Goal: Information Seeking & Learning: Learn about a topic

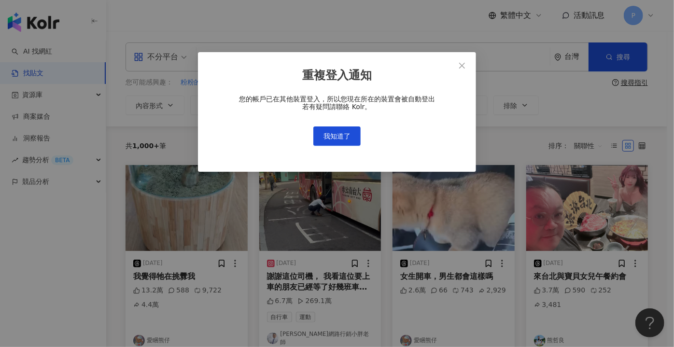
click at [344, 130] on button "我知道了" at bounding box center [337, 136] width 47 height 19
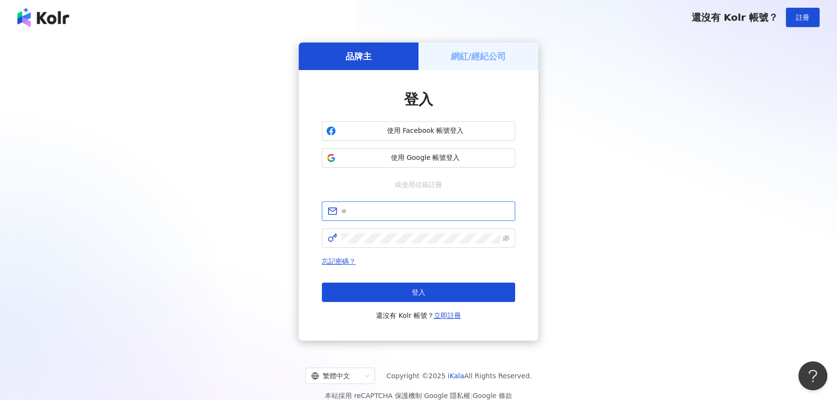
click at [421, 212] on input "text" at bounding box center [425, 211] width 168 height 11
type input "**********"
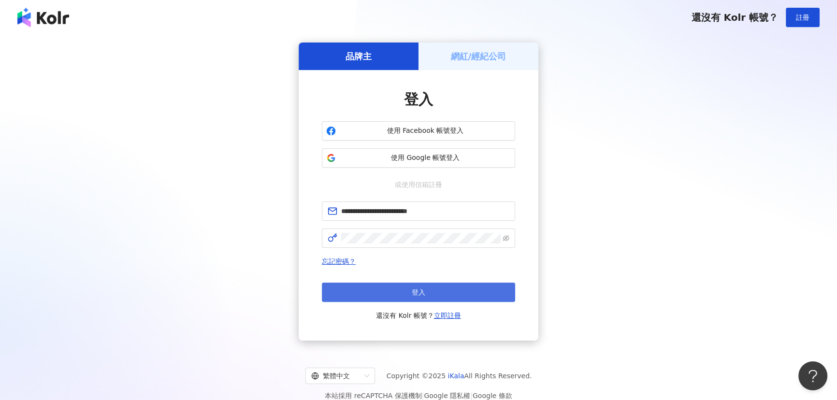
click at [428, 298] on button "登入" at bounding box center [418, 292] width 193 height 19
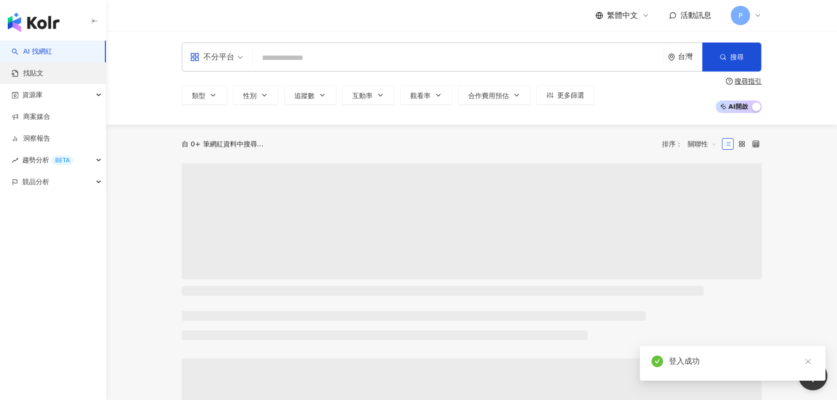
click at [43, 78] on link "找貼文" at bounding box center [28, 74] width 32 height 10
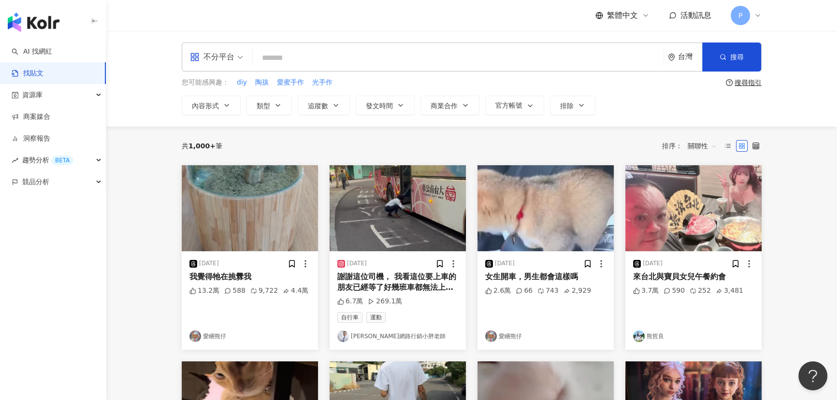
click at [324, 60] on input "search" at bounding box center [458, 57] width 403 height 21
click at [316, 61] on input "search" at bounding box center [458, 57] width 403 height 21
click at [315, 64] on input "search" at bounding box center [458, 57] width 403 height 21
paste input "***"
click at [322, 55] on input "***" at bounding box center [458, 57] width 403 height 21
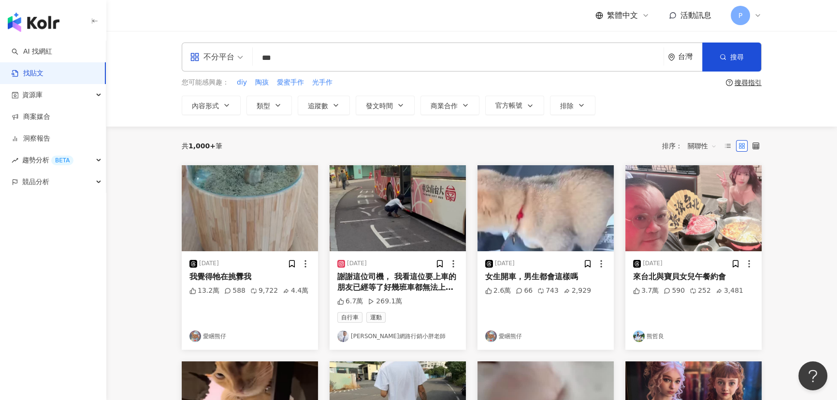
click at [317, 59] on input "***" at bounding box center [458, 57] width 403 height 21
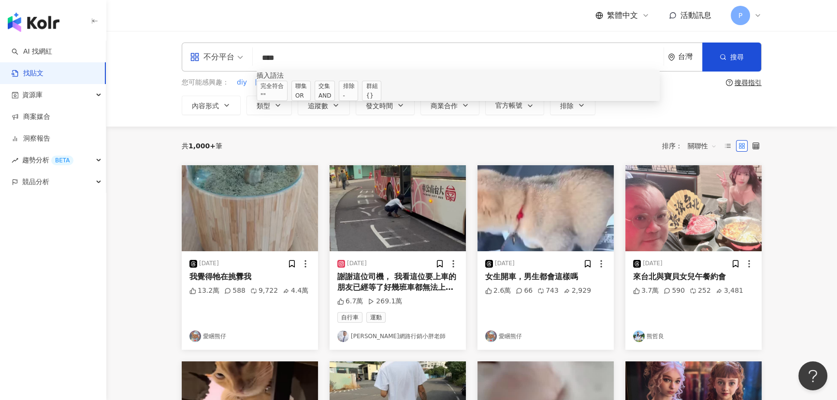
click at [307, 96] on div "OR" at bounding box center [301, 96] width 12 height 10
click at [289, 55] on input "*******" at bounding box center [458, 57] width 403 height 21
click at [313, 57] on input "*****" at bounding box center [458, 57] width 403 height 21
click at [285, 57] on input "*****" at bounding box center [458, 57] width 403 height 21
click at [351, 57] on input "******" at bounding box center [458, 57] width 403 height 21
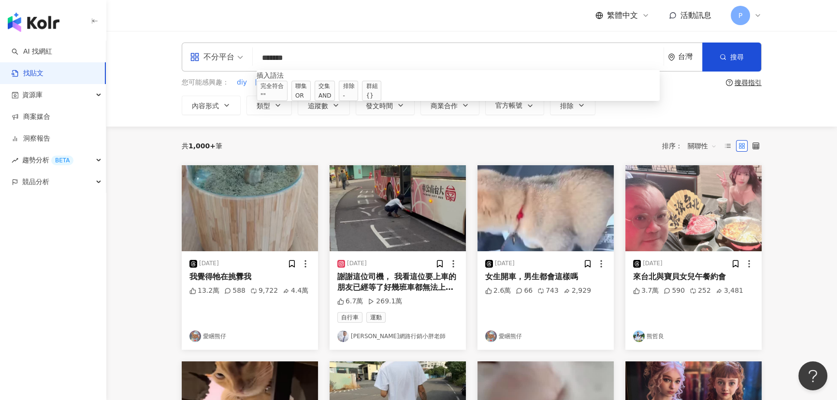
drag, startPoint x: 332, startPoint y: 56, endPoint x: 258, endPoint y: 51, distance: 75.0
click at [258, 51] on input "******" at bounding box center [458, 57] width 403 height 21
paste input "**********"
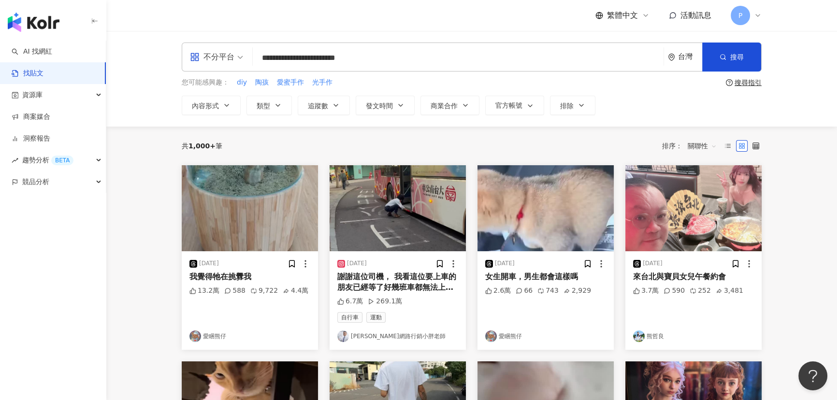
click at [289, 56] on input "**********" at bounding box center [458, 57] width 403 height 21
type input "**********"
click at [674, 60] on span "搜尋" at bounding box center [737, 57] width 14 height 8
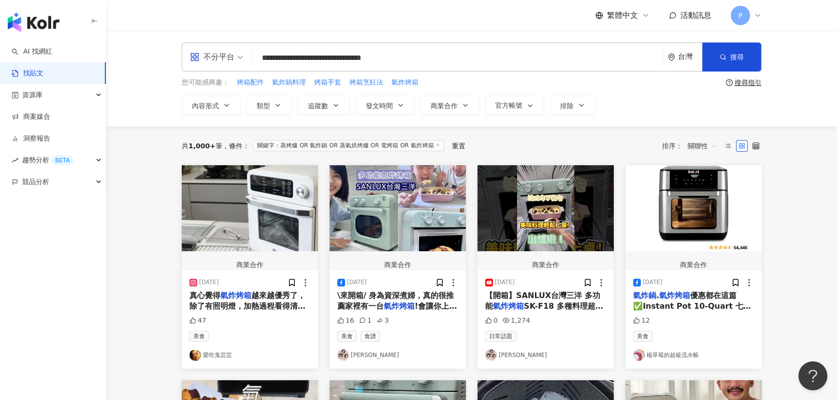
click at [579, 143] on div "共 1,000+ 筆 條件 ： 關鍵字：蒸烤爐 OR 氣炸鍋 OR 蒸氣烘烤爐 OR 電烤箱 OR 氣炸烤箱 重置 排序： 關聯性" at bounding box center [472, 145] width 580 height 15
click at [674, 54] on icon "environment" at bounding box center [671, 57] width 7 height 7
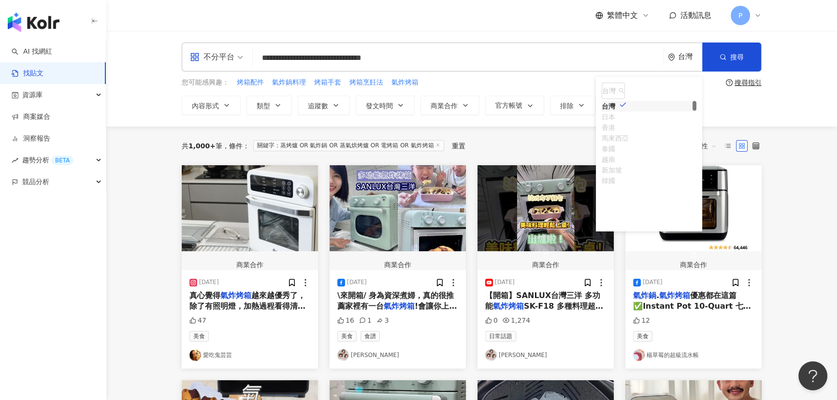
click at [564, 79] on div "您可能感興趣： 烤箱配件 氣炸鍋料理 烤箱手套 烤箱烹飪法 氣炸烤箱" at bounding box center [452, 82] width 540 height 11
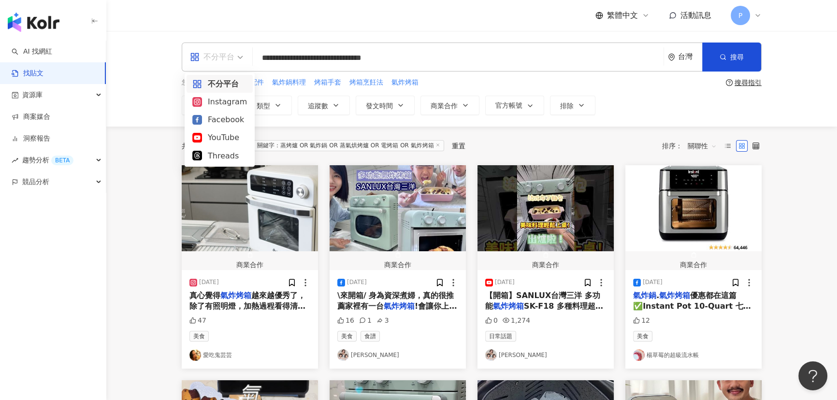
click at [228, 60] on div "不分平台" at bounding box center [212, 56] width 44 height 15
click at [219, 106] on button "內容形式" at bounding box center [211, 105] width 59 height 19
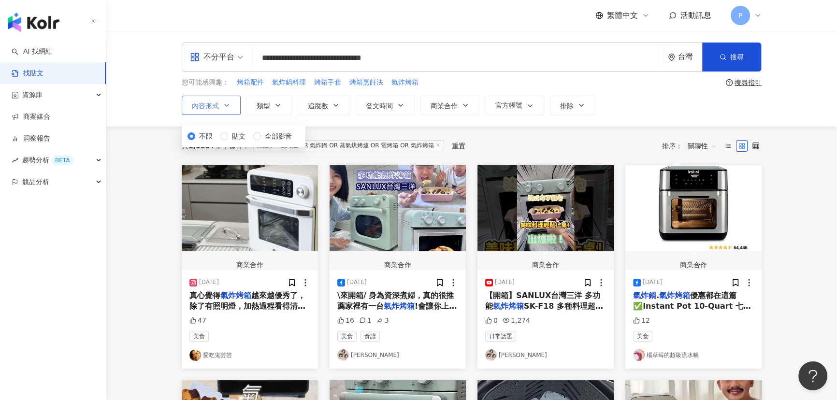
click at [219, 106] on button "內容形式" at bounding box center [211, 105] width 59 height 19
click at [274, 101] on icon "button" at bounding box center [278, 105] width 8 height 8
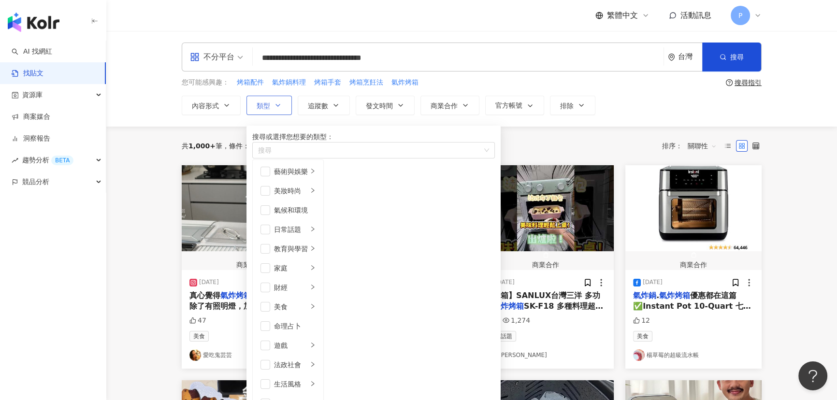
click at [274, 101] on icon "button" at bounding box center [278, 105] width 8 height 8
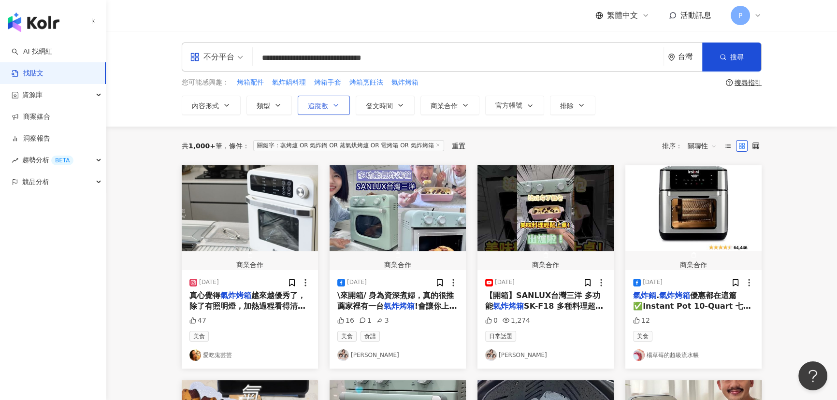
click at [337, 98] on button "追蹤數" at bounding box center [324, 105] width 52 height 19
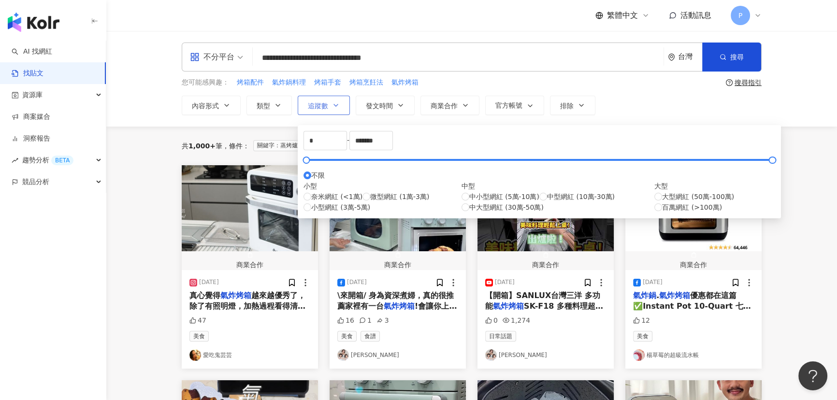
click at [337, 98] on button "追蹤數" at bounding box center [324, 105] width 52 height 19
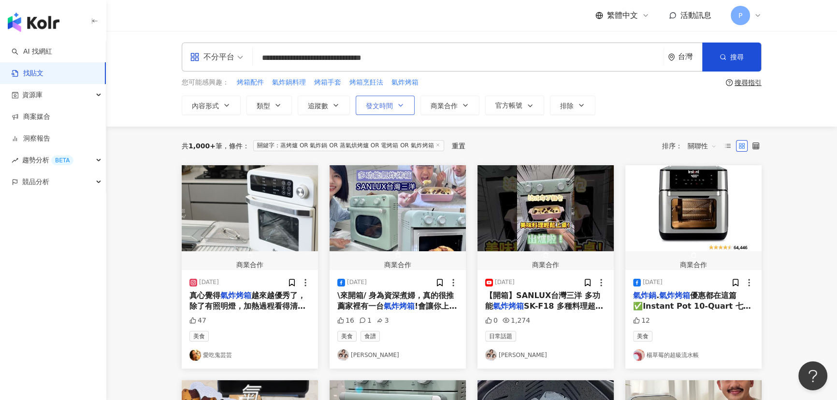
click at [401, 102] on icon "button" at bounding box center [401, 105] width 8 height 8
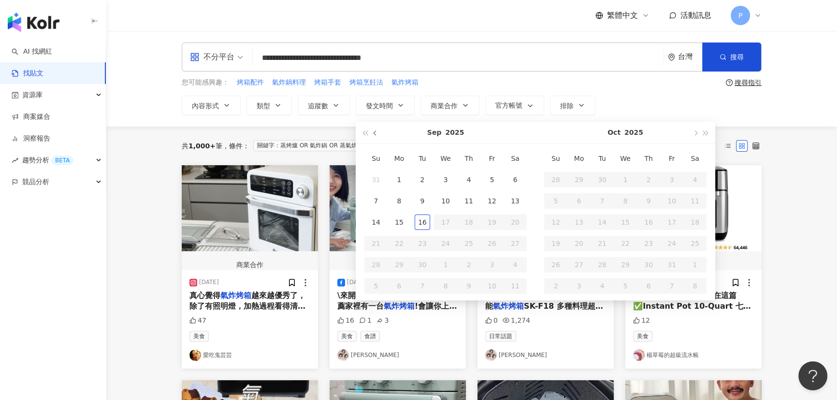
click at [378, 135] on button "button" at bounding box center [375, 133] width 11 height 22
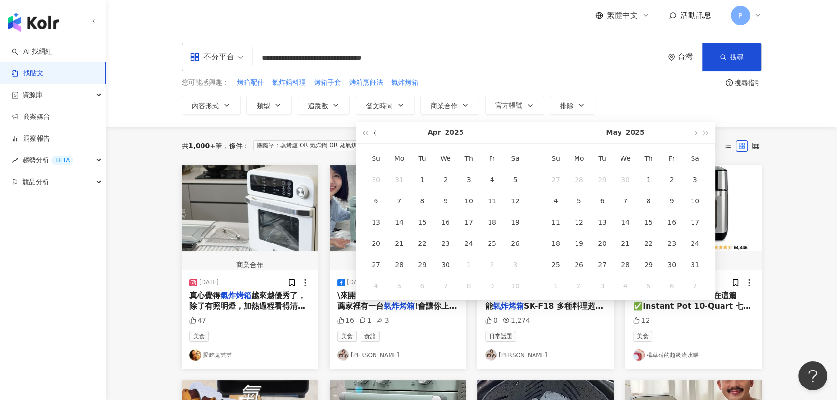
click at [378, 135] on button "button" at bounding box center [375, 133] width 11 height 22
click at [378, 134] on button "button" at bounding box center [375, 133] width 11 height 22
type input "**********"
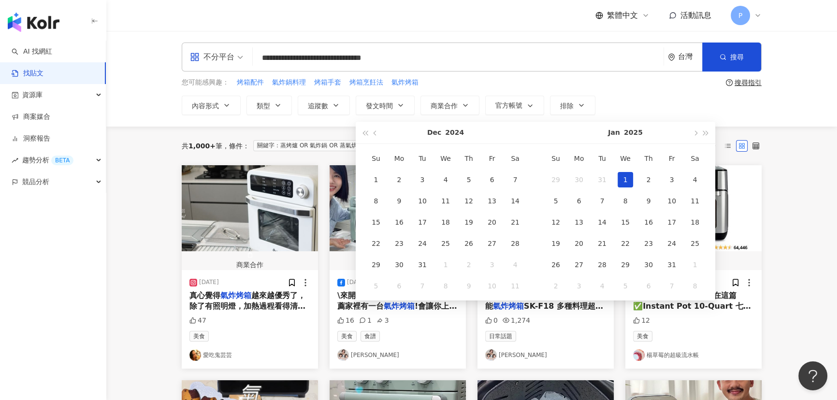
click at [617, 177] on div "1" at bounding box center [624, 179] width 15 height 15
type input "**********"
click at [674, 133] on span "button" at bounding box center [694, 133] width 5 height 5
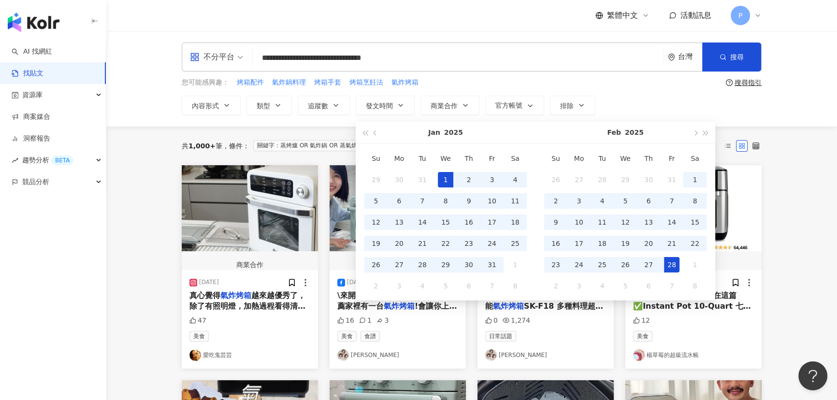
click at [670, 266] on div "28" at bounding box center [671, 264] width 15 height 15
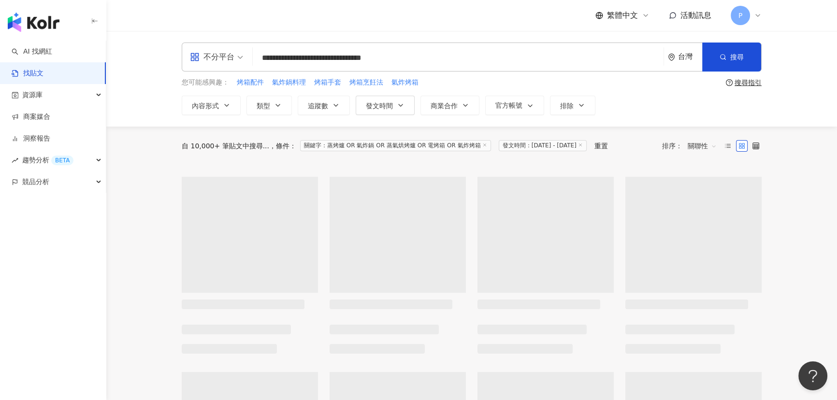
type input "**********"
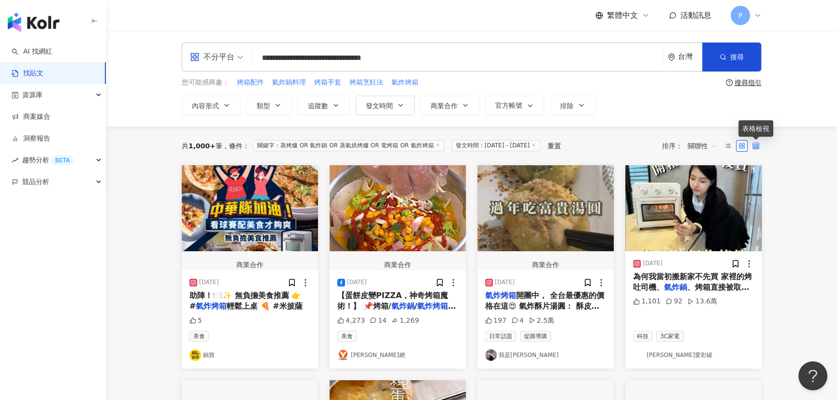
click at [674, 145] on icon at bounding box center [755, 146] width 7 height 7
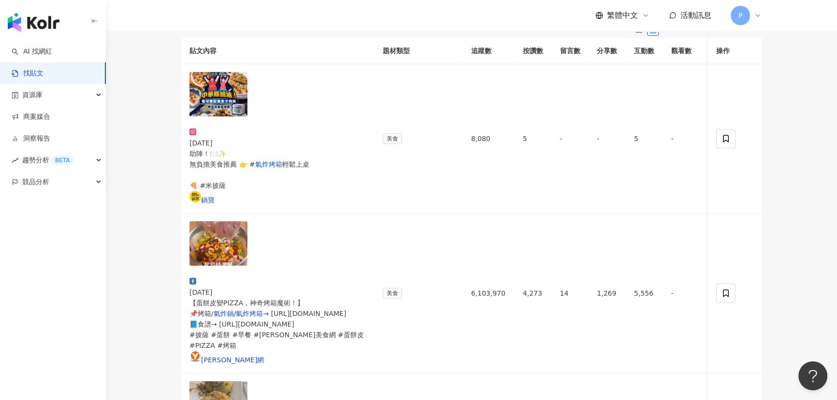
scroll to position [131, 0]
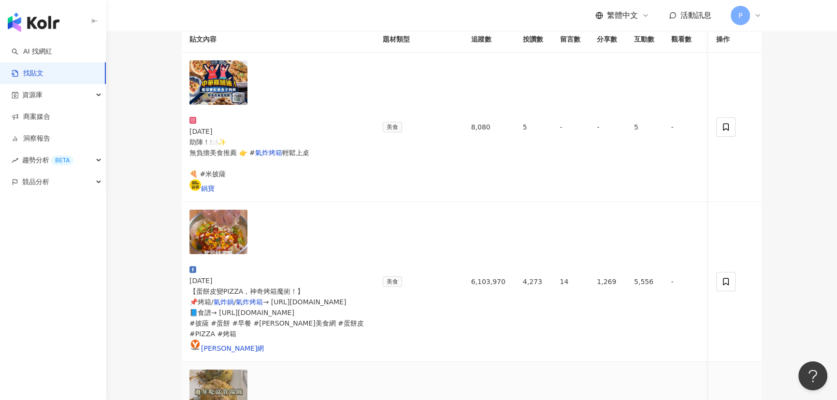
drag, startPoint x: 344, startPoint y: 253, endPoint x: 308, endPoint y: 243, distance: 36.7
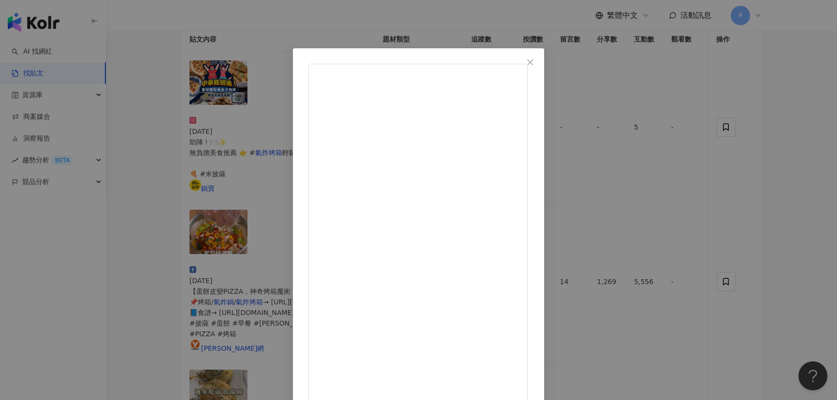
drag, startPoint x: 448, startPoint y: 112, endPoint x: 488, endPoint y: 111, distance: 40.1
drag, startPoint x: 454, startPoint y: 213, endPoint x: 554, endPoint y: 212, distance: 99.5
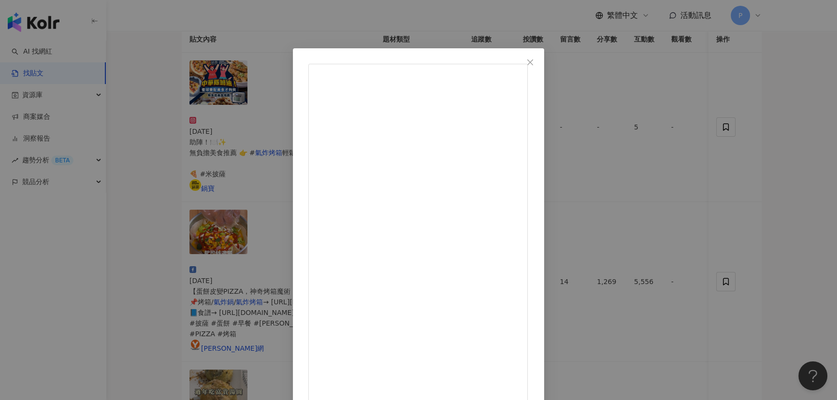
click at [674, 224] on div "我是阿純 [DATE] 氣炸烤箱開團中， 全台最優惠的價格在這😍 氣炸酥片湯圓： 酥皮退冰幾分鐘（變軟） 切成4等份，包入湯圓， 刷上蛋液後灑上花生粉 氣炸烤…" at bounding box center [418, 200] width 837 height 400
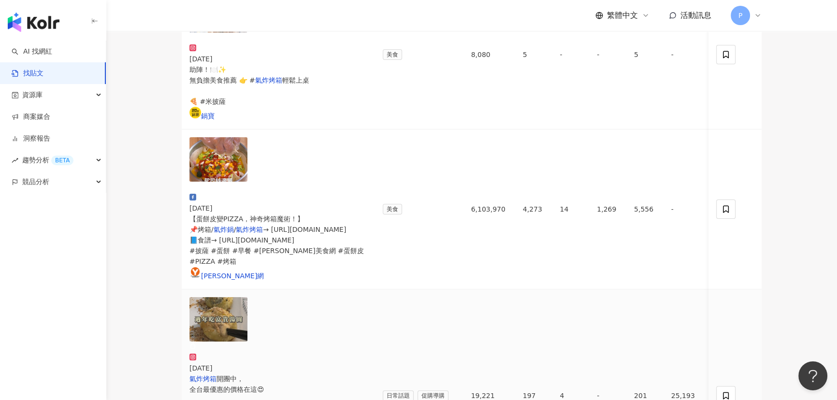
scroll to position [219, 0]
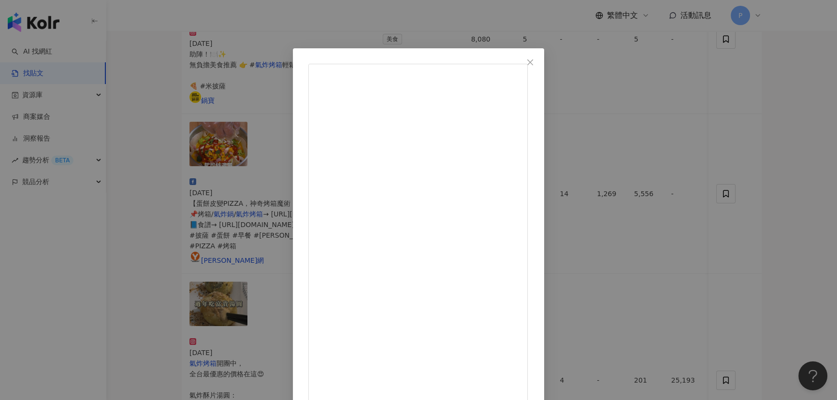
drag, startPoint x: 474, startPoint y: 192, endPoint x: 535, endPoint y: 188, distance: 60.5
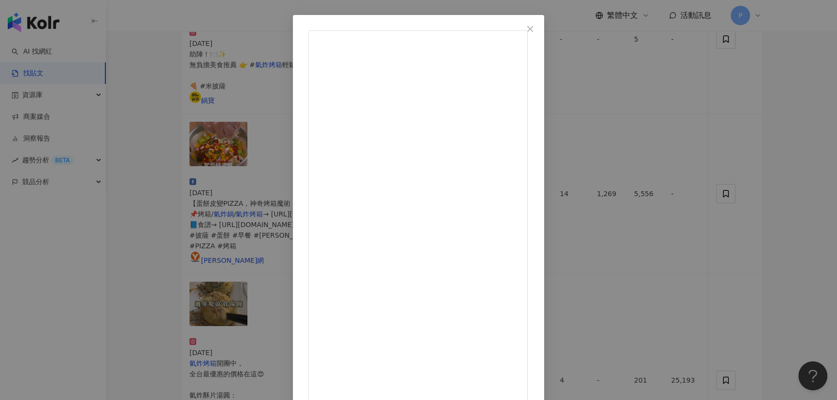
click at [674, 222] on div "[PERSON_NAME]愛彩罐 [DATE] 快過年了 我入手了一個好東西！！ 開箱到現在用了一個禮拜 真的太方便了 為何我當初搬新家不先買 家裡的烤吐司機…" at bounding box center [418, 200] width 837 height 400
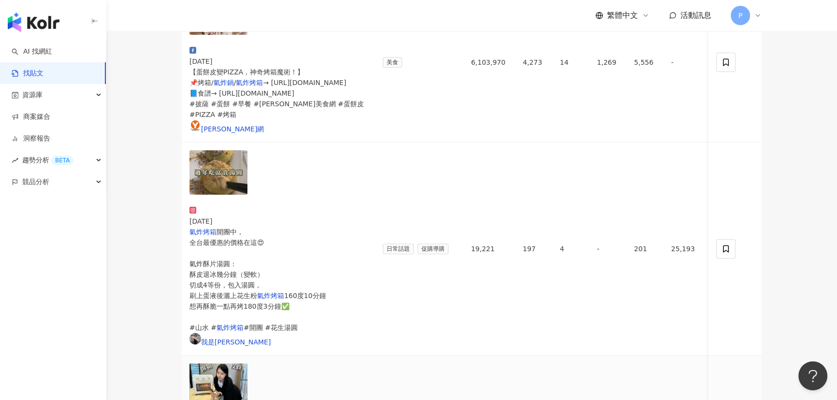
scroll to position [351, 0]
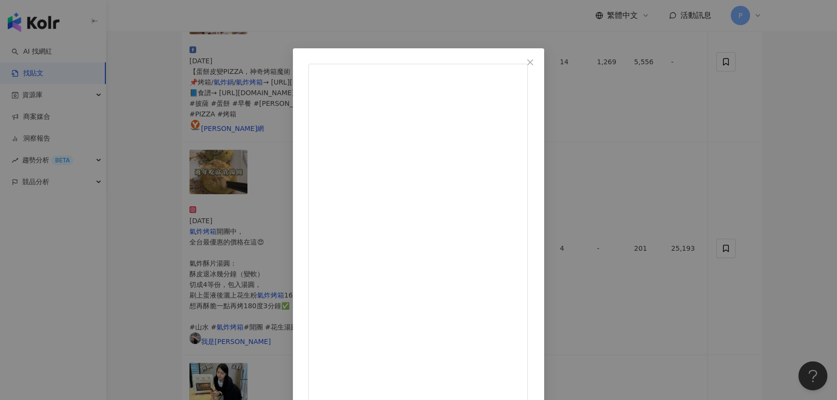
click at [672, 192] on div "[PERSON_NAME]網 [DATE] 【吃過“烤蚵仔蛋”嗎？圓滿團圓，一口一份超美味！】 📌Ikiiki智能氣炸烤箱 → [URL][DOMAIN_NA…" at bounding box center [418, 200] width 837 height 400
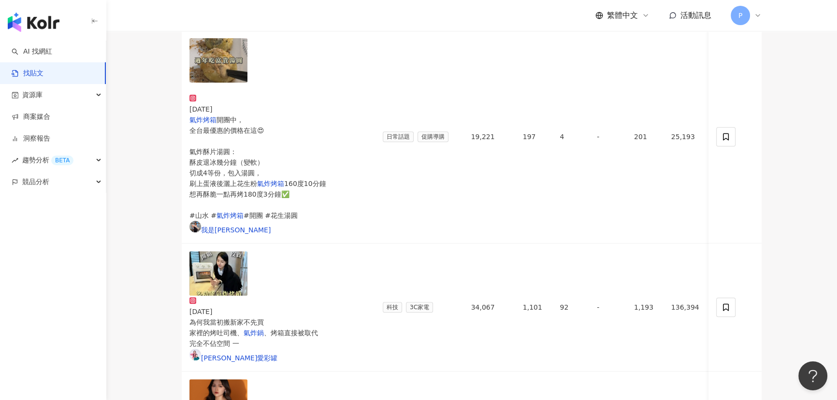
scroll to position [483, 0]
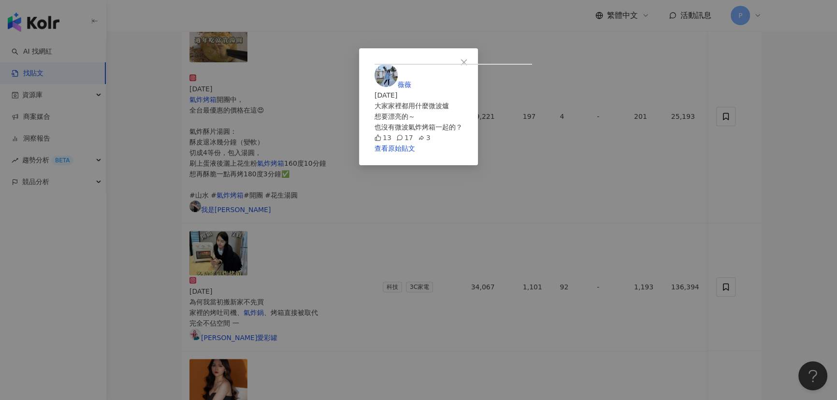
click at [674, 167] on div "[PERSON_NAME] [DATE] 大家家裡都用什麼微波爐 想要漂亮的～ 也沒有微波氣炸烤箱一起的？ 13 17 3 查看原始貼文" at bounding box center [418, 200] width 837 height 400
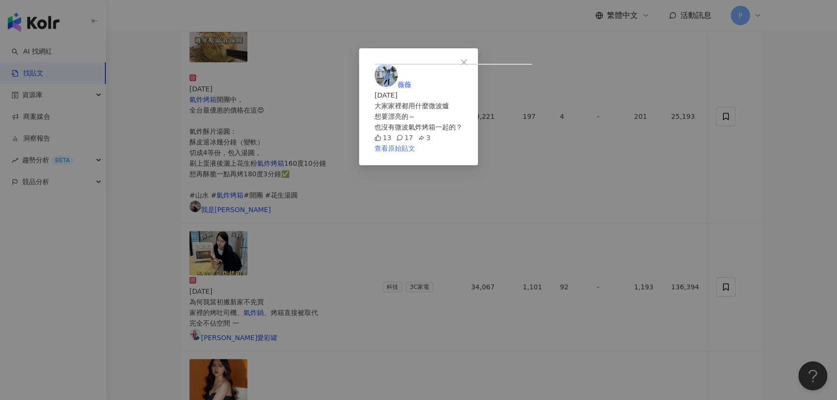
click at [415, 152] on link "查看原始貼文" at bounding box center [394, 148] width 41 height 8
click at [674, 247] on div "[PERSON_NAME] [DATE] 大家家裡都用什麼微波爐 想要漂亮的～ 也沒有微波氣炸烤箱一起的？ 13 17 3 查看原始貼文" at bounding box center [418, 200] width 837 height 400
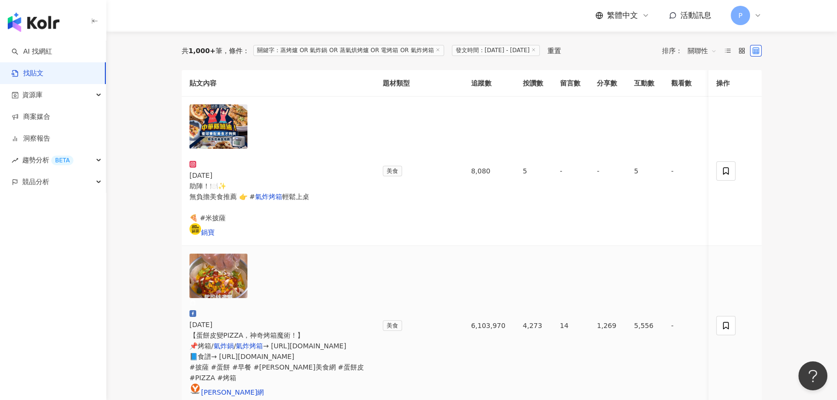
scroll to position [0, 0]
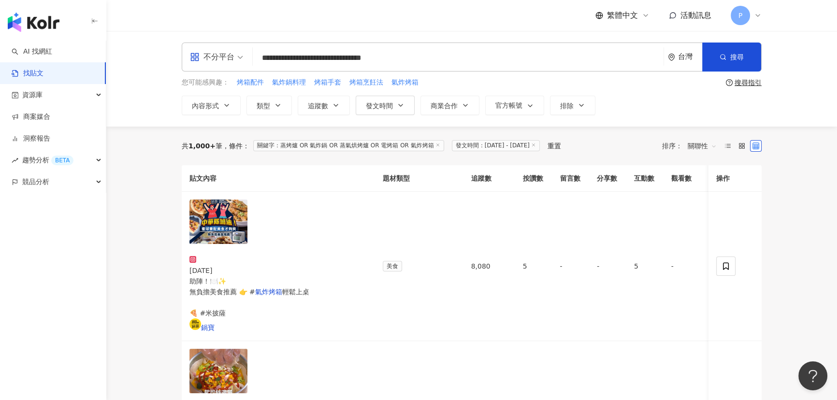
click at [547, 192] on th "按讚數" at bounding box center [533, 178] width 37 height 27
click at [674, 143] on span "關聯性" at bounding box center [702, 145] width 29 height 15
click at [674, 247] on div "發文時間" at bounding box center [703, 248] width 27 height 11
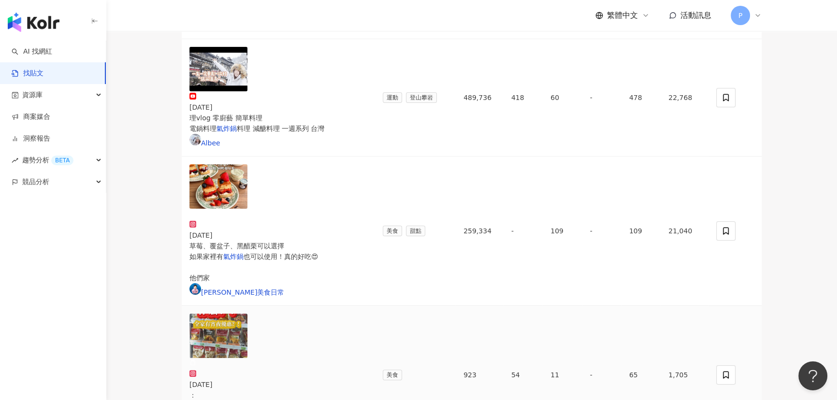
scroll to position [263, 0]
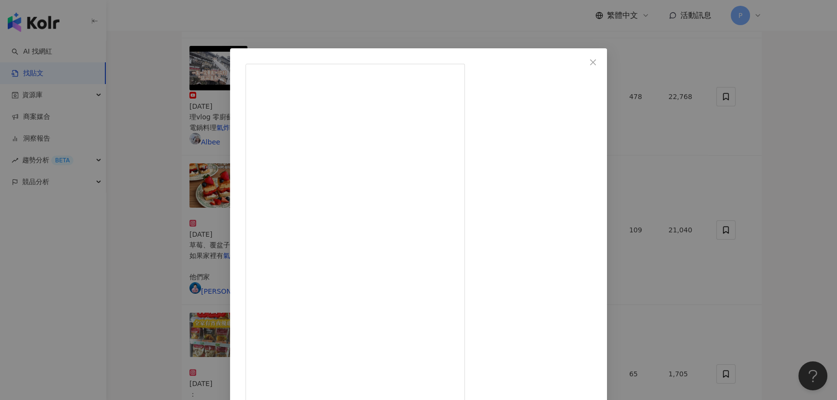
click at [674, 226] on div "Blair 台北私人教練 [DATE] \\豆腐巴[PERSON_NAME]蛋糕食譜大公開！//🔥 食譜學起來，做完歡迎跟我分享tag我唷😍 ✅ 步驟 1： …" at bounding box center [418, 200] width 837 height 400
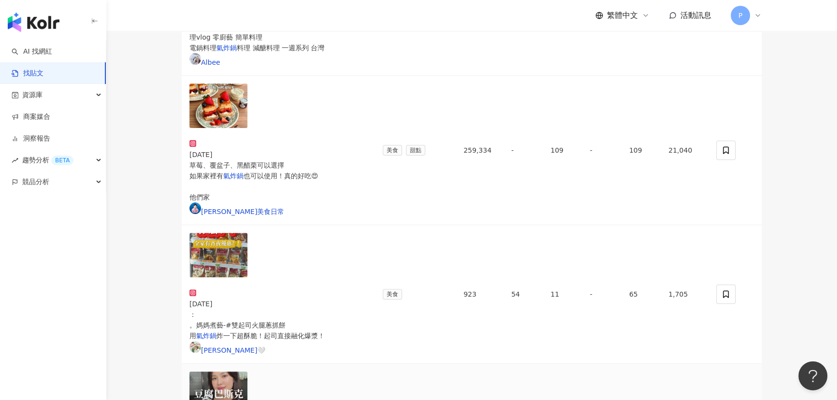
scroll to position [351, 0]
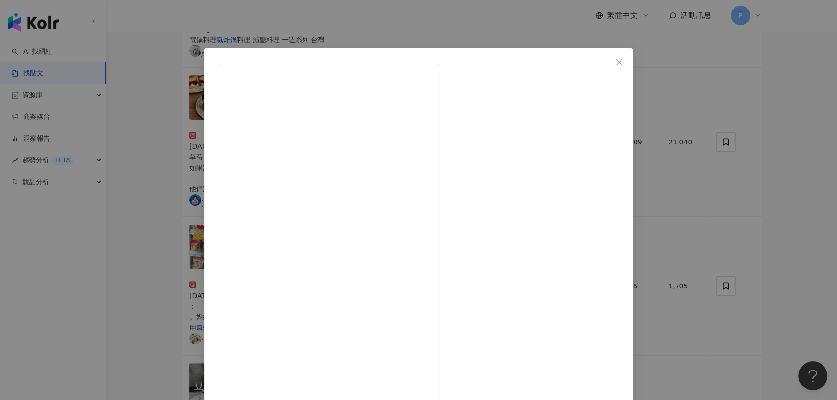
scroll to position [33, 0]
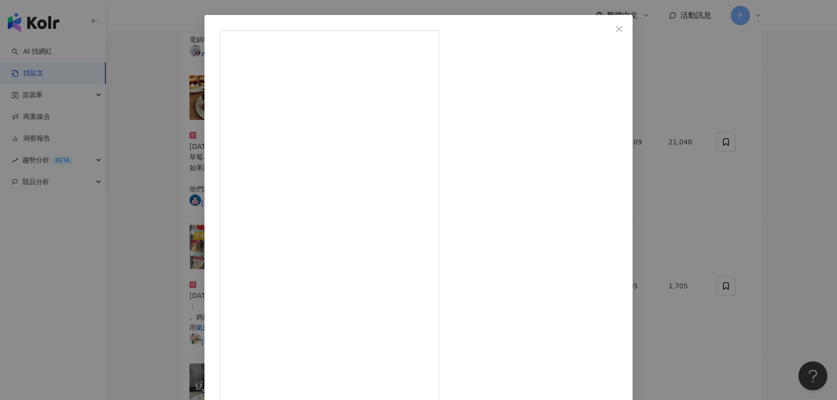
click at [617, 28] on icon "close" at bounding box center [619, 29] width 6 height 6
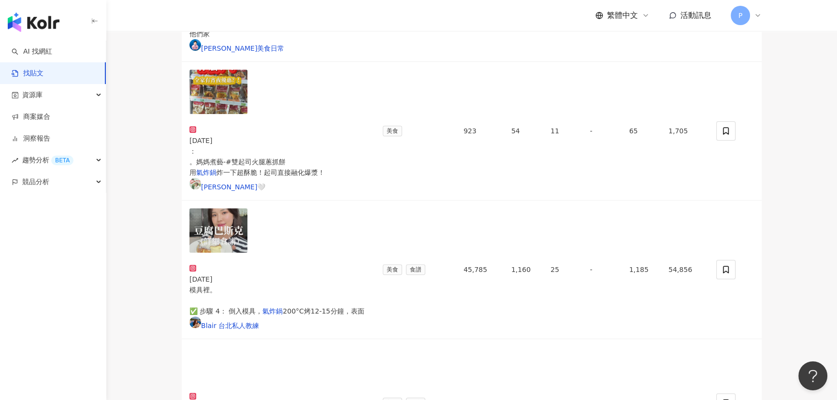
scroll to position [527, 0]
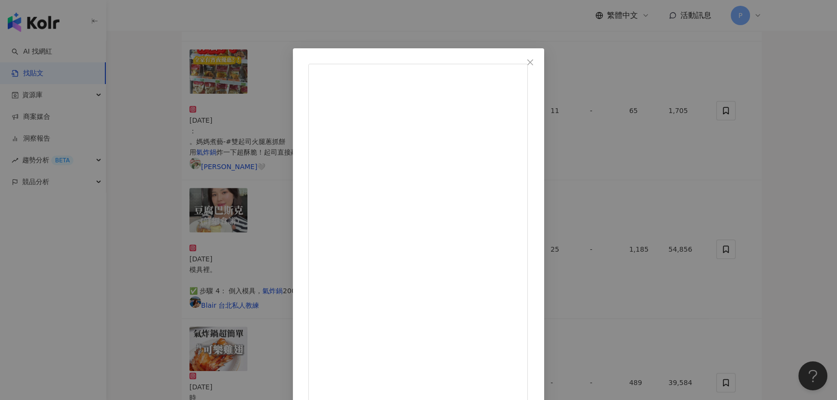
drag, startPoint x: 450, startPoint y: 170, endPoint x: 573, endPoint y: 180, distance: 123.2
click at [668, 231] on div "奶肌哥哥👦🏻 [DATE] 珍的超扯‼️怎麼會那麼厚呷🤤 以前都不知道要用氣炸鍋 吃一次就回不去😋 外面酥脆 裡面美乃滋整個大爆漿 有夠讚👍 推薦大家可以試試…" at bounding box center [418, 200] width 837 height 400
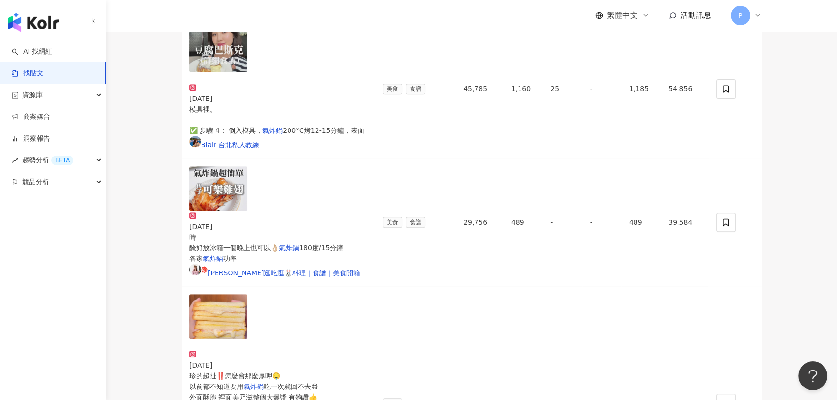
scroll to position [702, 0]
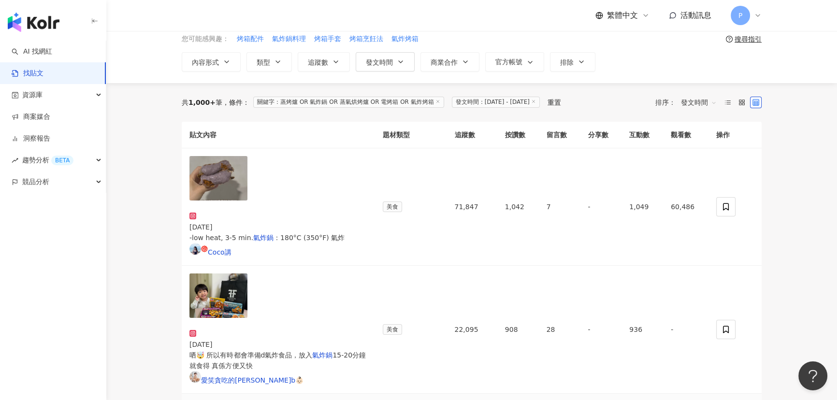
scroll to position [0, 0]
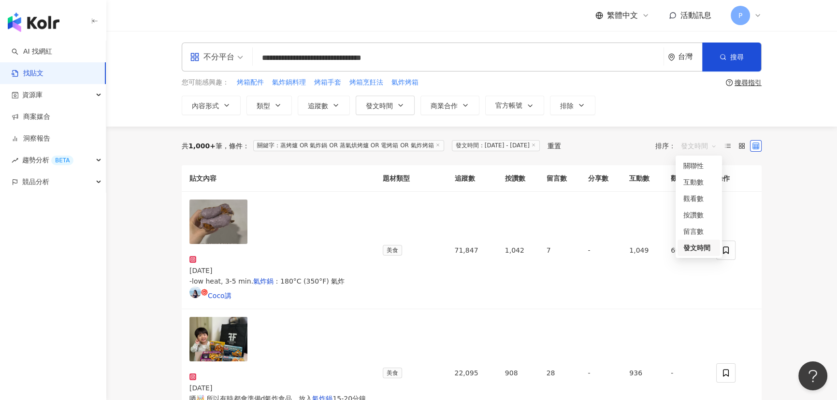
click at [674, 147] on span "發文時間" at bounding box center [699, 145] width 36 height 15
click at [674, 216] on div "按讚數" at bounding box center [698, 215] width 31 height 11
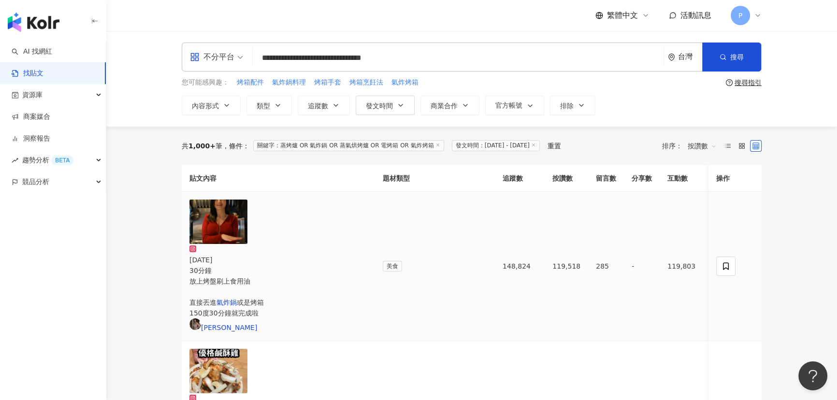
click at [264, 299] on span "或是烤箱 150度30分鐘就完成啦" at bounding box center [226, 308] width 74 height 18
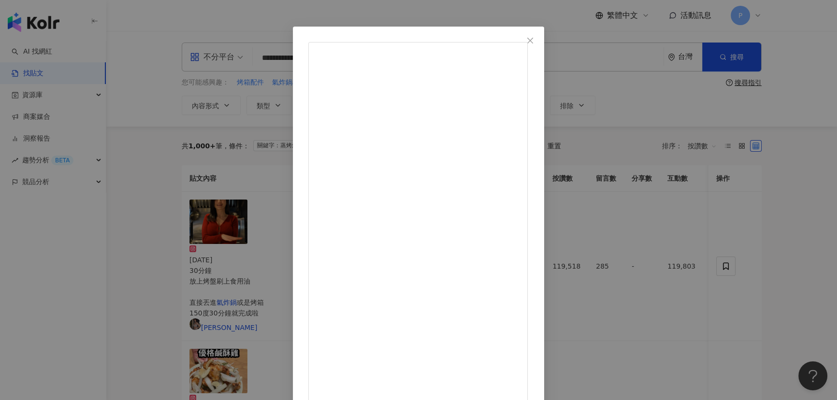
scroll to position [33, 0]
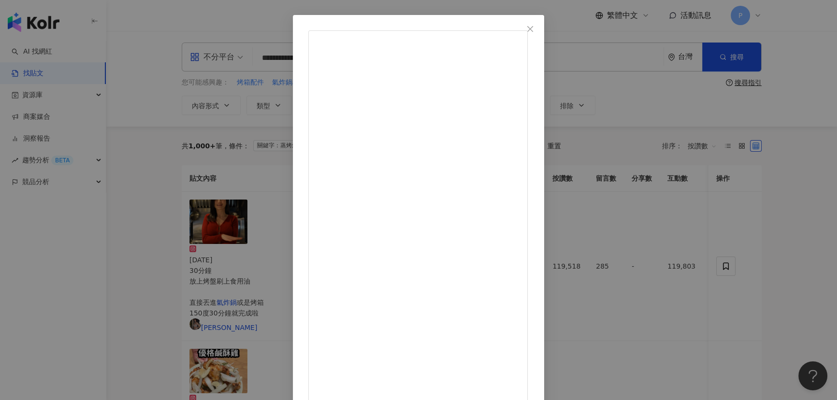
click at [674, 161] on div "[PERSON_NAME] [DATE] 60秒教會你 零失敗驚艷全場的年菜C位 讓全家大小對你的廚藝讚譽有加 肋排切塊 倒入生飲水跟太白粉清洗一下雜質 廚房…" at bounding box center [418, 200] width 837 height 400
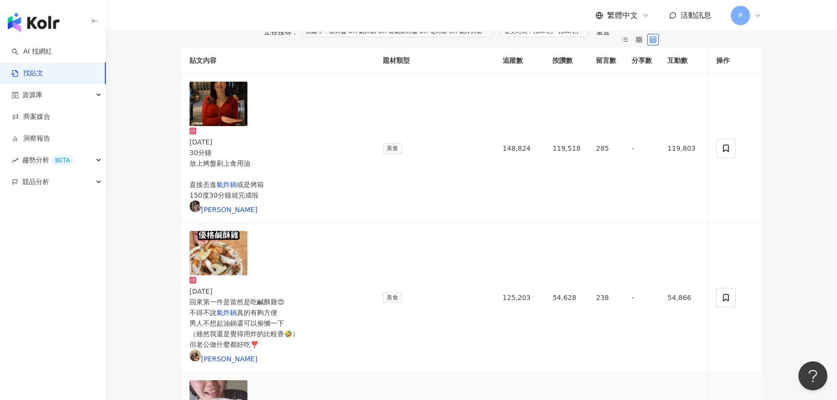
scroll to position [131, 0]
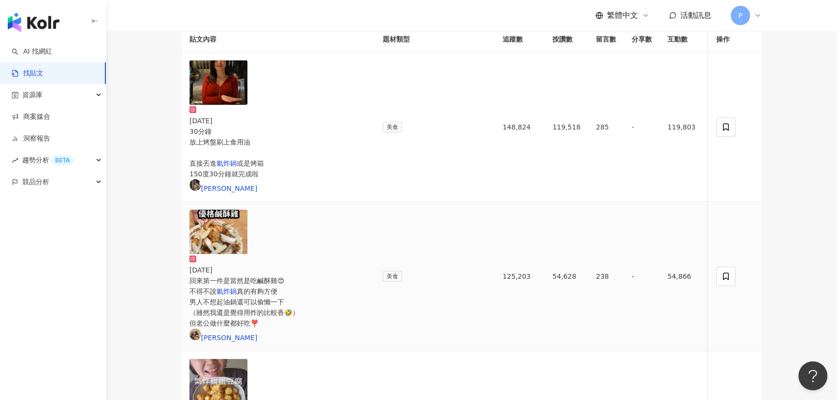
click at [299, 287] on span "真的有夠方便 男人不想起油鍋還可以偷懶一下 （雖然我還是覺得用炸的比較香🤣） 但老公做什麼都好吃❣️" at bounding box center [244, 307] width 110 height 40
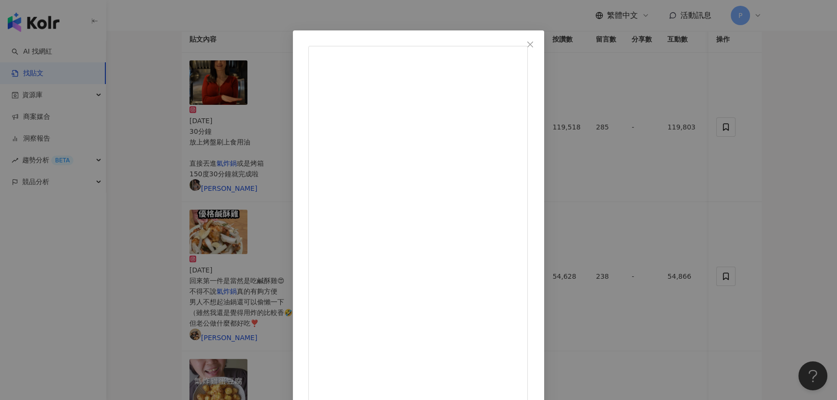
scroll to position [33, 0]
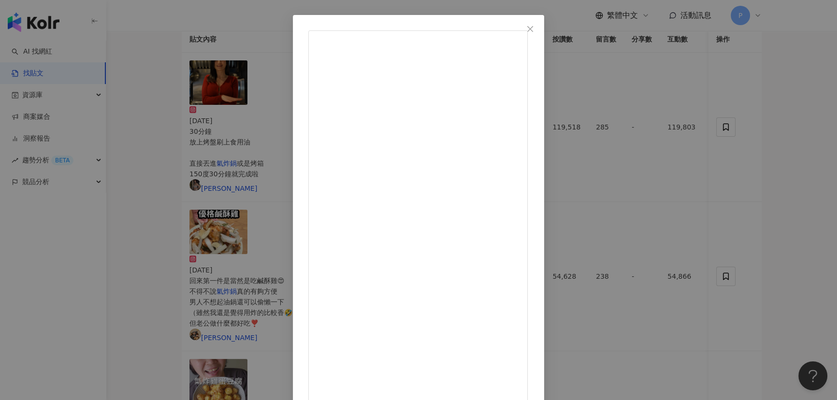
click at [657, 271] on div "[PERSON_NAME] [DATE] 回來第一件是當然是吃鹹酥雞😍 不得不說氣炸鍋真的有夠方便 男人不想起油鍋還可以偷懶一下 （雖然我還是覺得用炸的比較香…" at bounding box center [418, 200] width 837 height 400
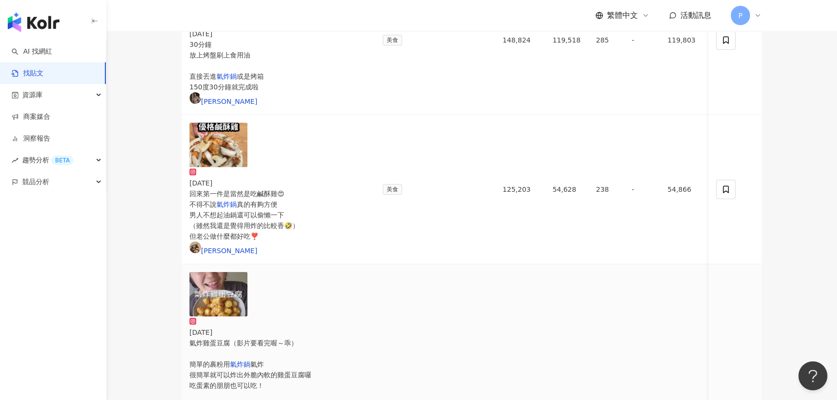
scroll to position [219, 0]
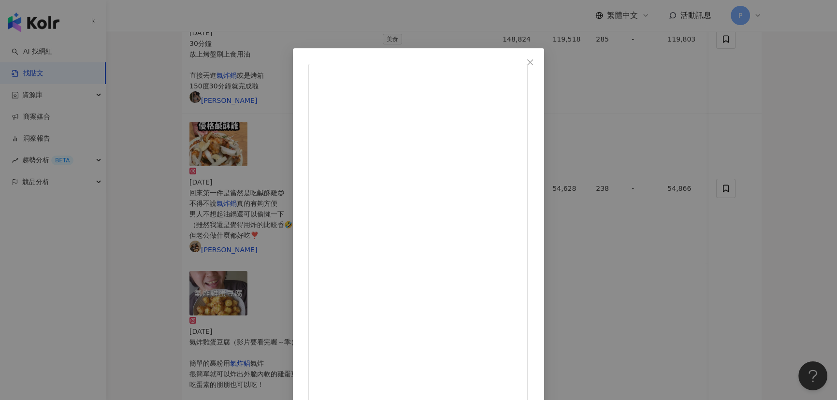
click at [668, 206] on div "我是[PERSON_NAME] [DATE] 全聯的甜不辣可以買😍 #全聯 #甜不辣 #氣炸烤箱 3.9萬 155 316萬 查看原始貼文" at bounding box center [418, 200] width 837 height 400
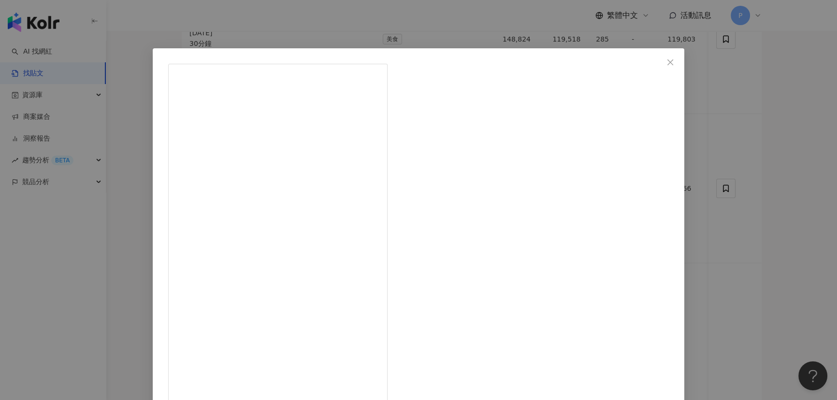
drag, startPoint x: 492, startPoint y: 118, endPoint x: 587, endPoint y: 129, distance: 95.8
click at [650, 227] on div "對嘴哥 [DATE] 半夜就是說氣炸鍋一下雞翅腿跟米血來吃這樣😁再用加蓋啤酒保冰杯喝氣水 #真冰涼 #真香 #嘉義 #加一點costco胡椒鹽 #來啦呷啦 #…" at bounding box center [418, 200] width 837 height 400
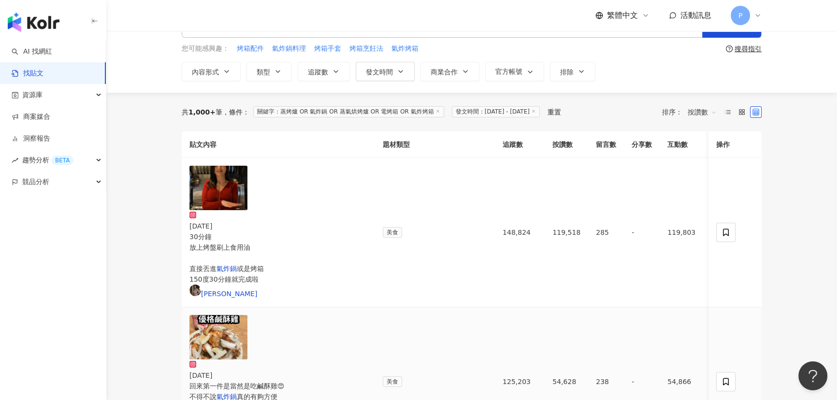
scroll to position [0, 0]
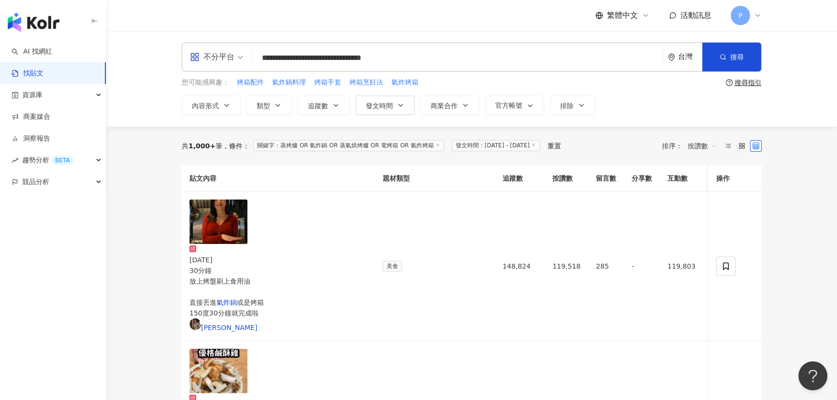
click at [487, 54] on input "**********" at bounding box center [458, 57] width 403 height 21
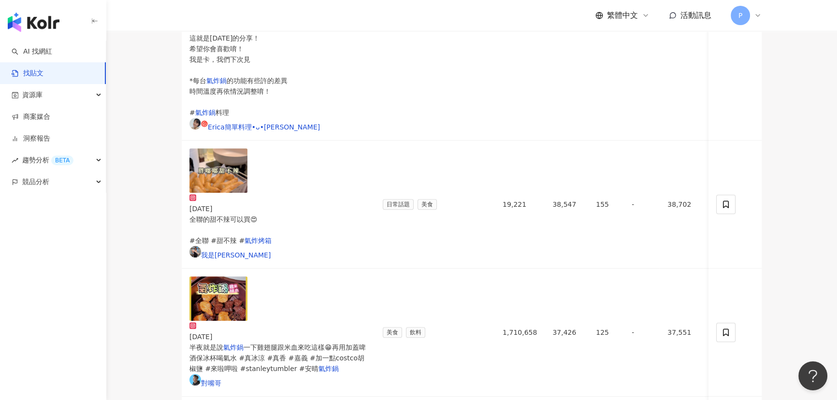
scroll to position [702, 0]
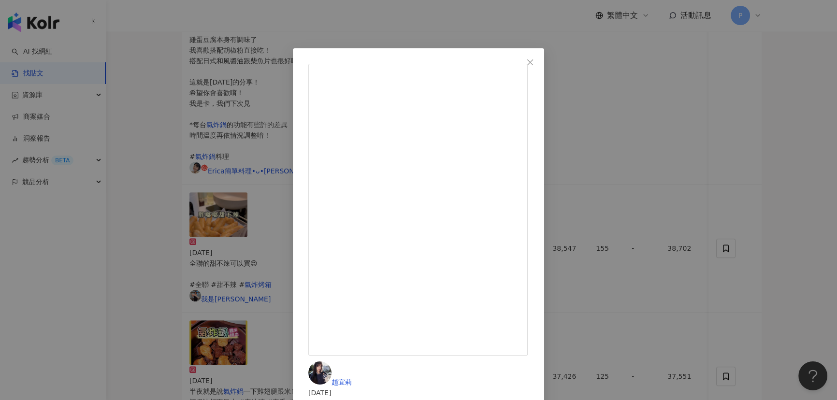
click at [674, 229] on div "[PERSON_NAME][DATE] 什麼ᯅ̈.ᐟ.ᐟ竟然2025了 怎麼可以錯過 @7eleventw 福袋呢！ 📢[DATE](三) 時來運轉福袋 ❗️…" at bounding box center [418, 200] width 837 height 400
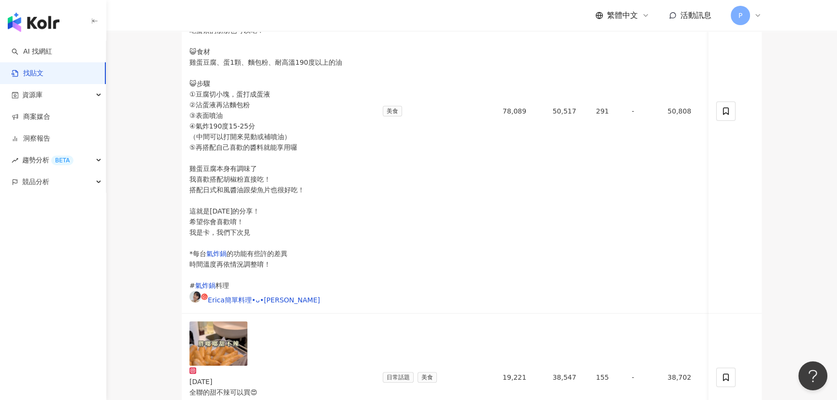
scroll to position [571, 0]
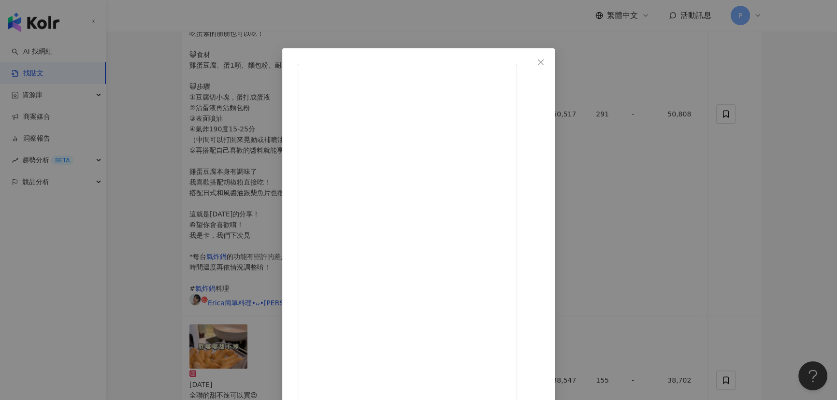
scroll to position [33, 0]
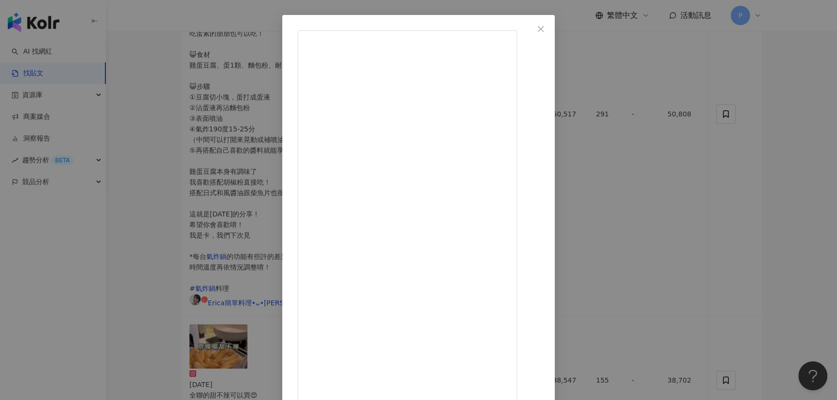
click at [674, 172] on div "ada [DATE] 從[DATE]起！不要再說薯條炸雞是罪惡美食了🤤🍗🍟 用我的方法😎 炸雞薯條也能成為無負擔又滿足的美味享受 我試過Ｎ次食譜 終於找到最快…" at bounding box center [418, 200] width 837 height 400
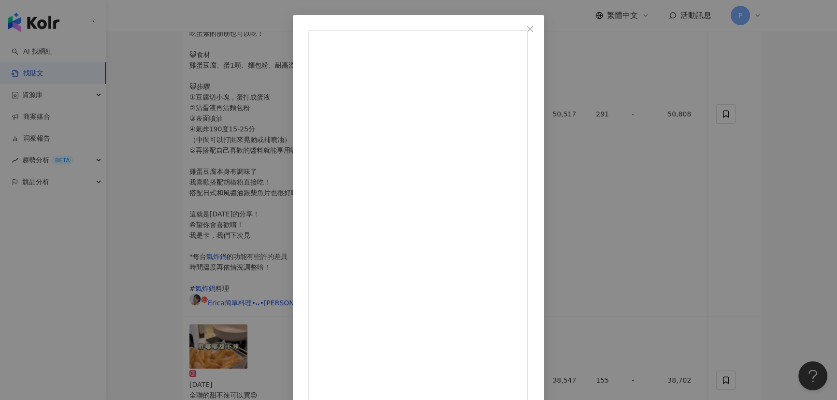
click at [674, 190] on div "子萱 🐯[DEMOGRAPHIC_DATA] [DATE] 已結團 小家庭必備的氣炸鍋 很方便 但想到要清洗配件 就開始煩惱 畢竟懶人煮婦 能少洗一樣工具就少…" at bounding box center [418, 200] width 837 height 400
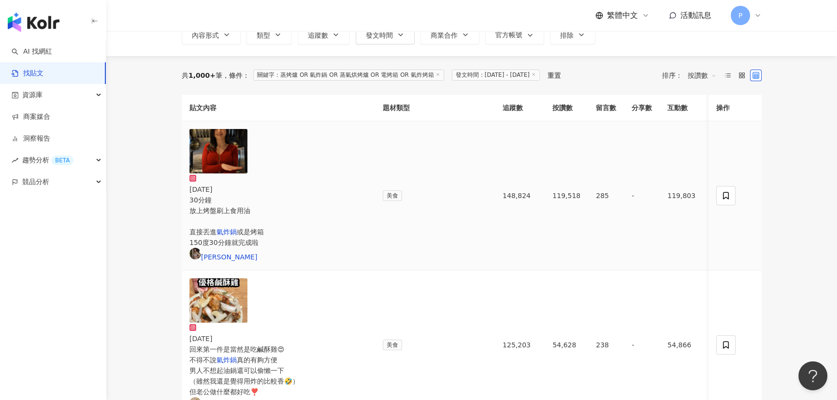
scroll to position [0, 0]
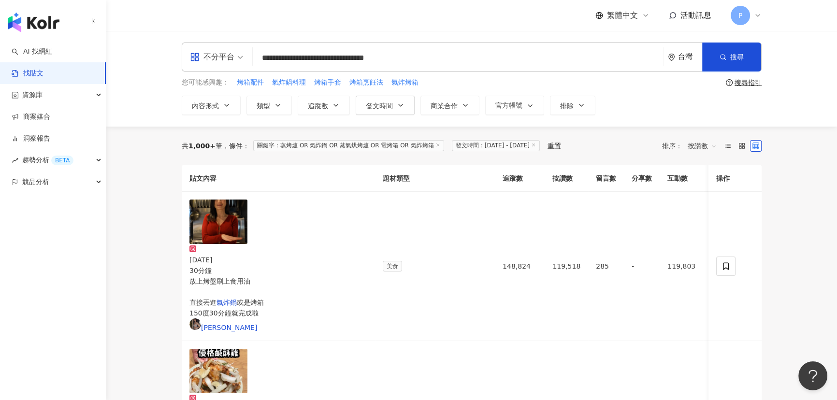
click at [264, 55] on input "**********" at bounding box center [458, 57] width 403 height 21
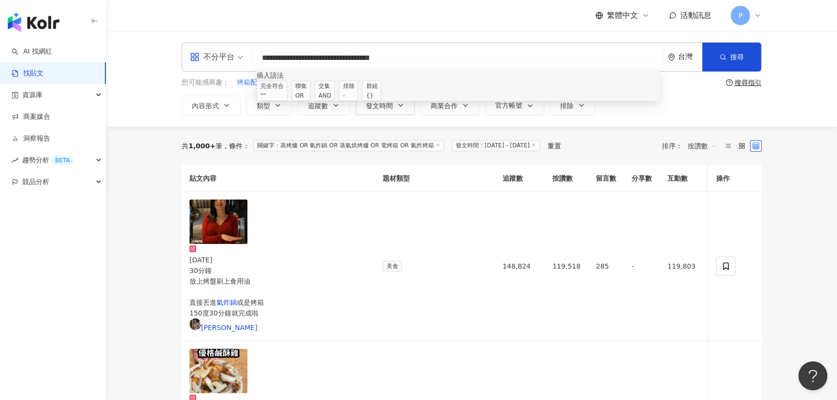
click at [331, 95] on div "AND" at bounding box center [324, 96] width 13 height 10
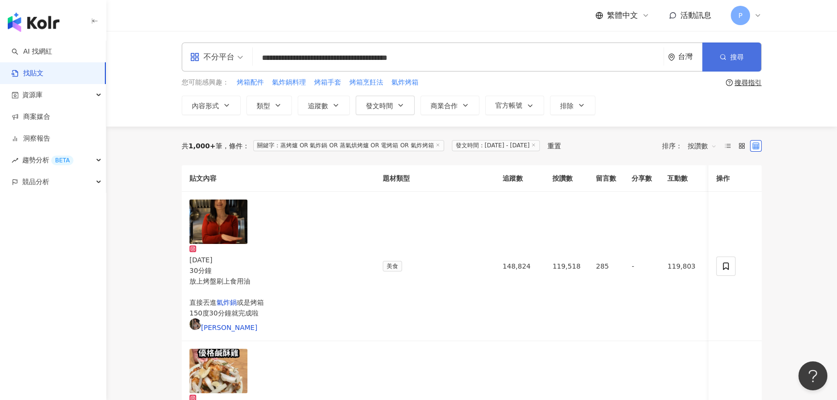
click at [674, 55] on span "搜尋" at bounding box center [737, 57] width 14 height 8
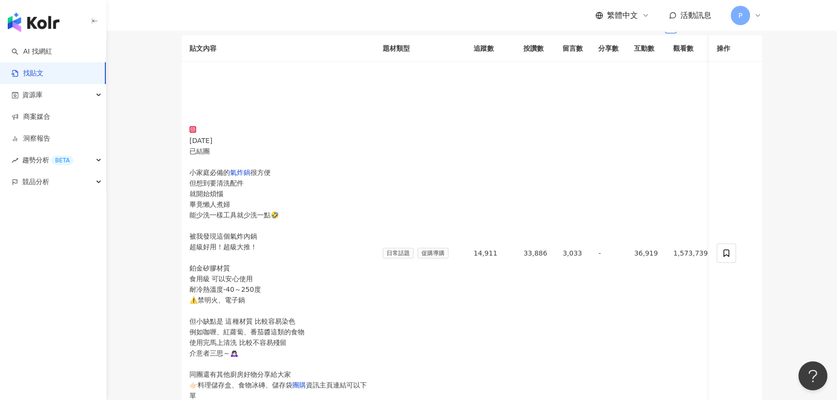
scroll to position [131, 0]
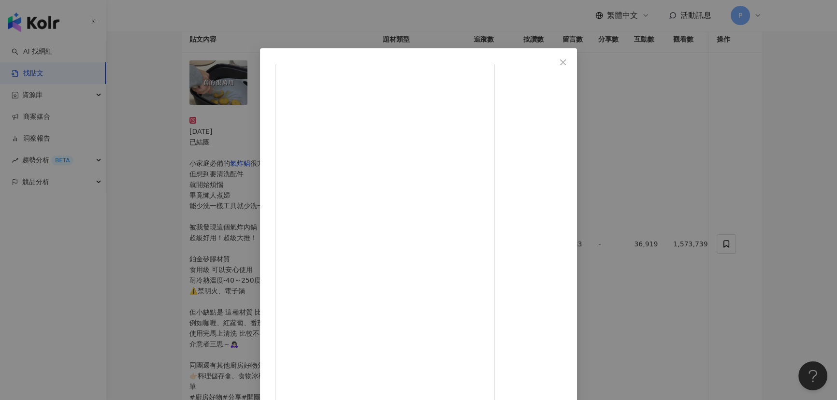
click at [645, 307] on div "陽陽 Rainy [DATE] 好吃到寫信求團購&自己想拍這支影片的我 喜歡ＱＱ的糯米玉米＆喜歡鹹甜厚醬 然後家裡有微波爐的人請去買！！ （用氣炸鍋跟隔水加熱…" at bounding box center [418, 200] width 837 height 400
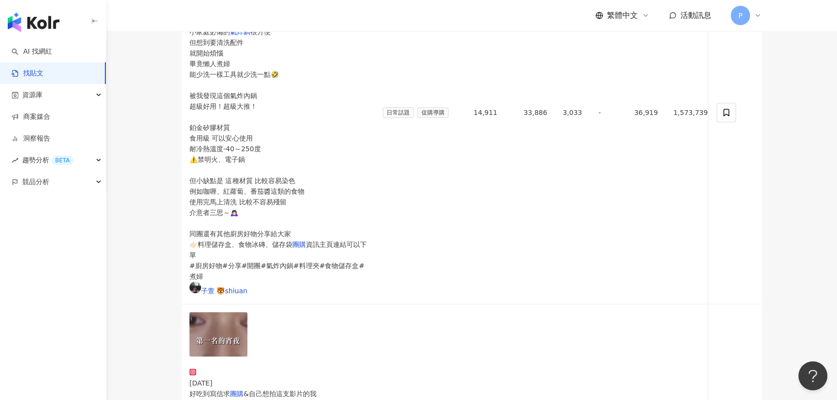
scroll to position [263, 0]
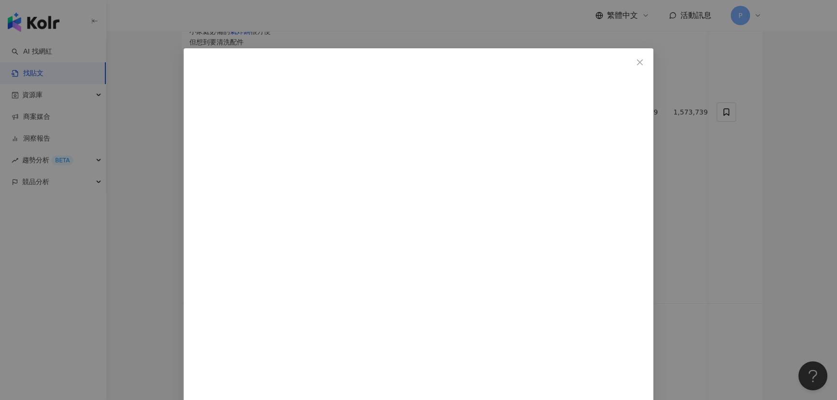
click at [674, 244] on div "[PERSON_NAME]老師的烘焙市集 [DATE] 2,622 2,625 1,695 查看原始貼文" at bounding box center [418, 200] width 837 height 400
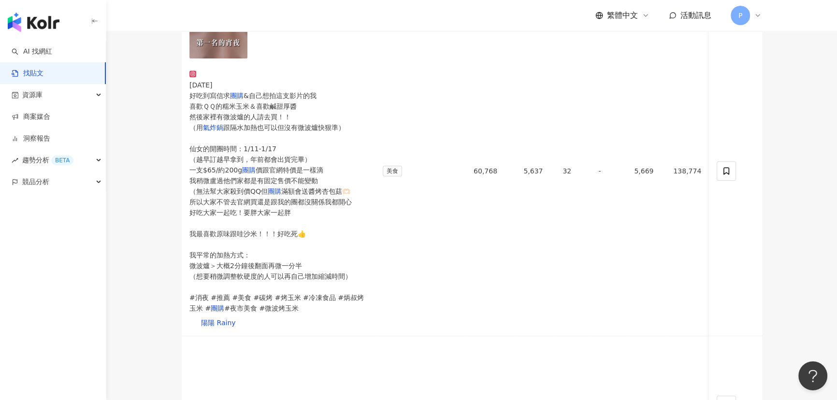
scroll to position [571, 0]
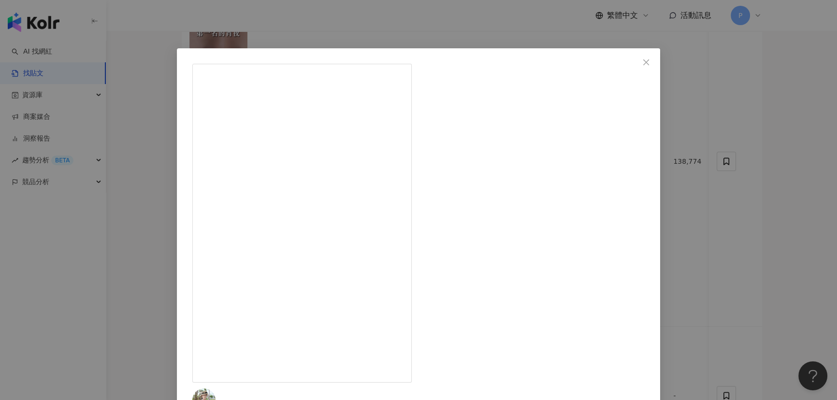
click at [674, 172] on div "whyjeff0804 [DATE] 氣炸烤箱人人有，但想要做出更多不一樣的料理，就靠這台👉VOTO韓國第一氣炸烤箱 🛒這裡買：[URL][DOMAIN_NA…" at bounding box center [418, 200] width 837 height 400
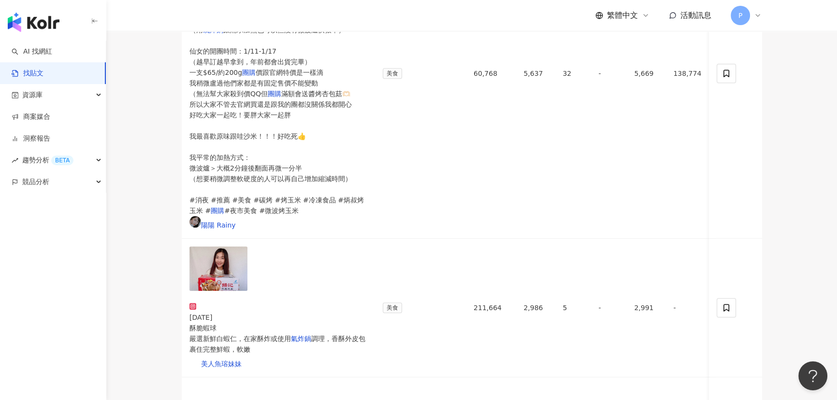
scroll to position [702, 0]
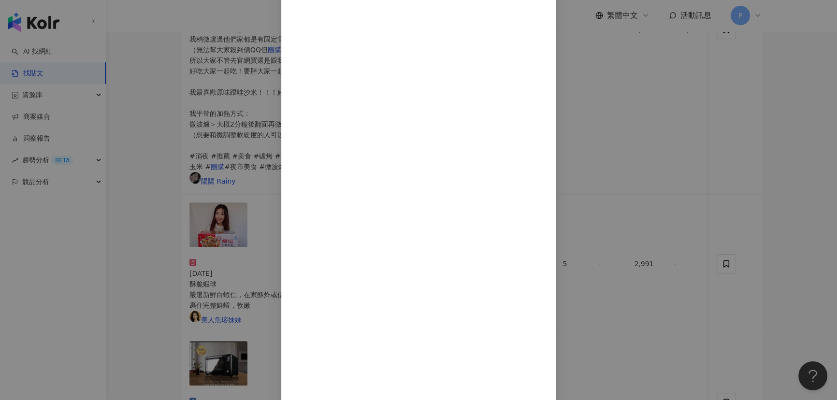
scroll to position [144, 0]
drag, startPoint x: 447, startPoint y: 233, endPoint x: 581, endPoint y: 242, distance: 134.1
click at [674, 192] on div "那個女生 Kiki [DATE] 巧克力吐司拿去氣炸竟然變！？ 1,729 25 20.2萬 252 查看原始貼文" at bounding box center [418, 200] width 837 height 400
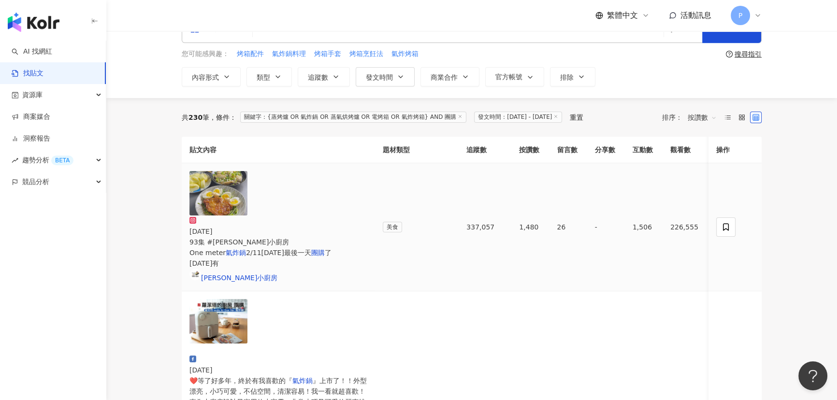
scroll to position [43, 0]
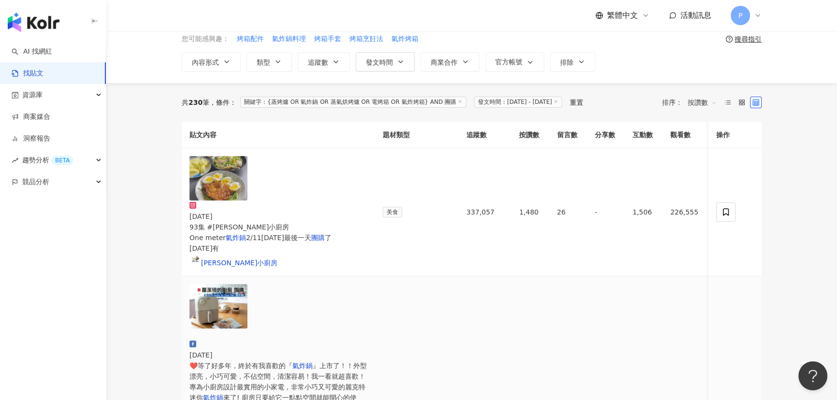
click at [362, 347] on span "』上市了！！外型漂亮，小巧可愛，不佔空間，清潔容易！我一看就超喜歡！專為小廚房設計最實用的小家電，非常小巧又可愛的麗克特迷你" at bounding box center [277, 382] width 177 height 40
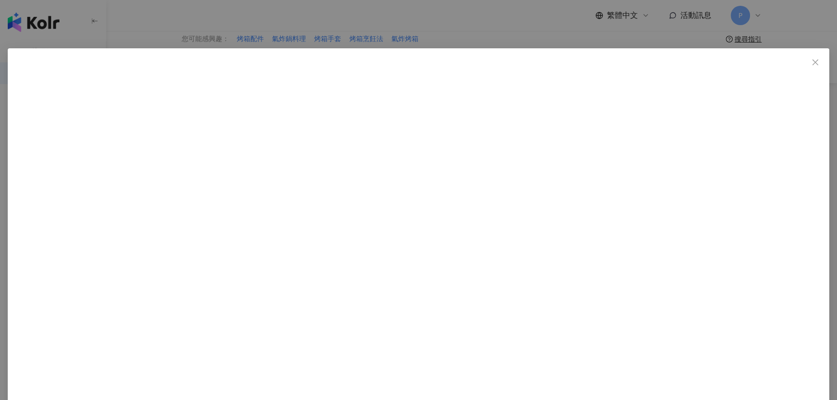
scroll to position [111, 0]
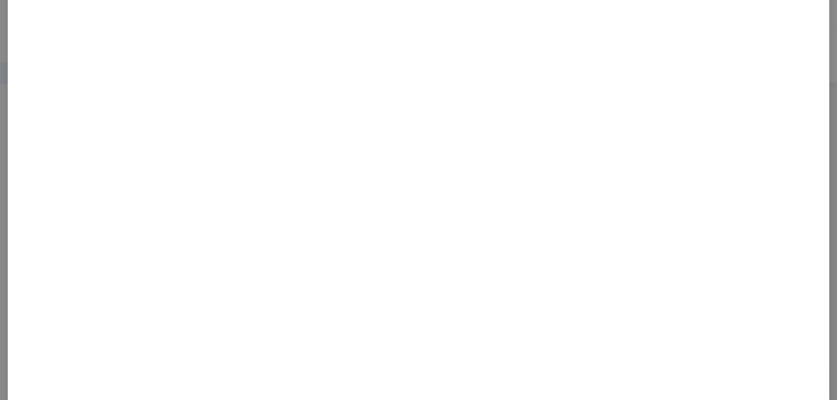
click at [672, 241] on div "[PERSON_NAME]塔的廚房 [DATE] 1,409 257 75 查看原始貼文" at bounding box center [418, 200] width 837 height 400
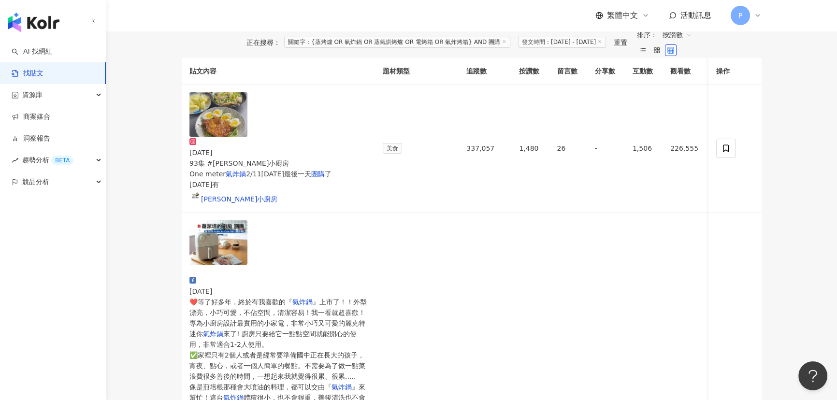
scroll to position [263, 0]
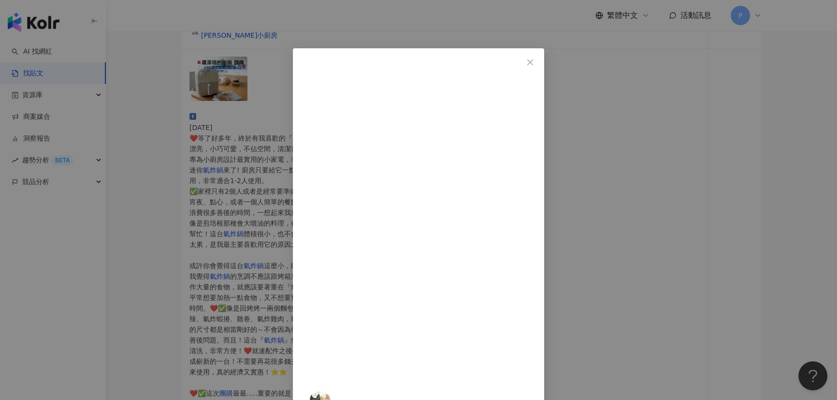
click at [674, 143] on div "小熊&胖丁 [DATE] 1,314 25 9 查看原始貼文" at bounding box center [418, 200] width 837 height 400
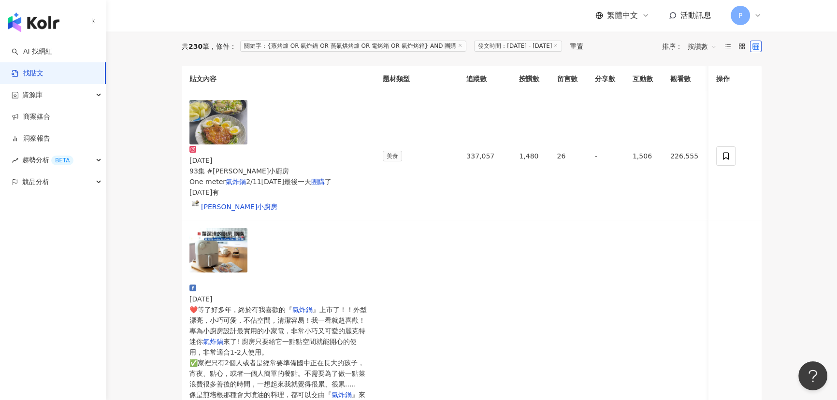
scroll to position [0, 0]
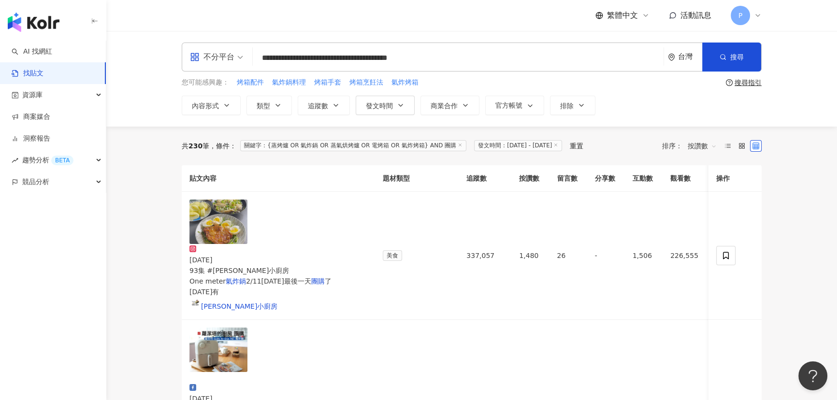
click at [513, 57] on input "**********" at bounding box center [458, 57] width 403 height 21
type input "**********"
click at [674, 54] on button "搜尋" at bounding box center [731, 57] width 59 height 29
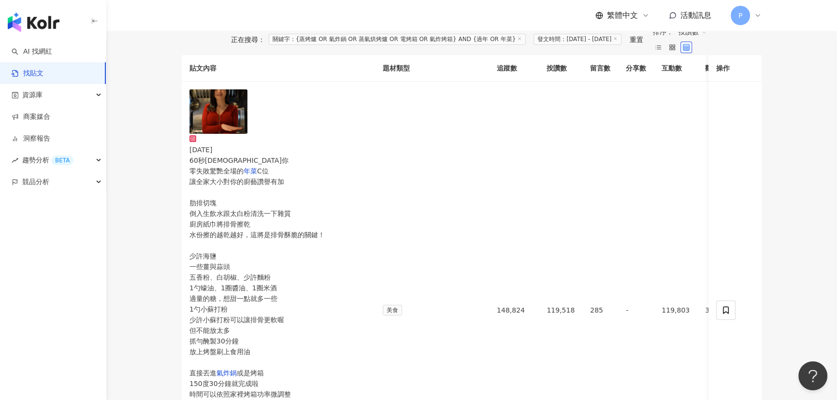
scroll to position [131, 0]
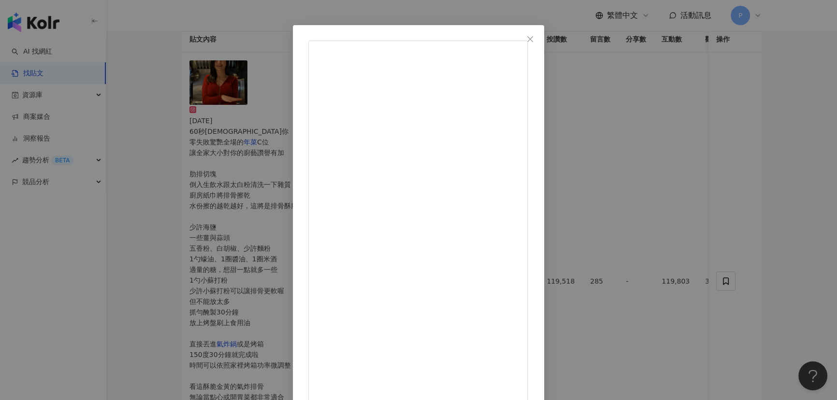
scroll to position [33, 0]
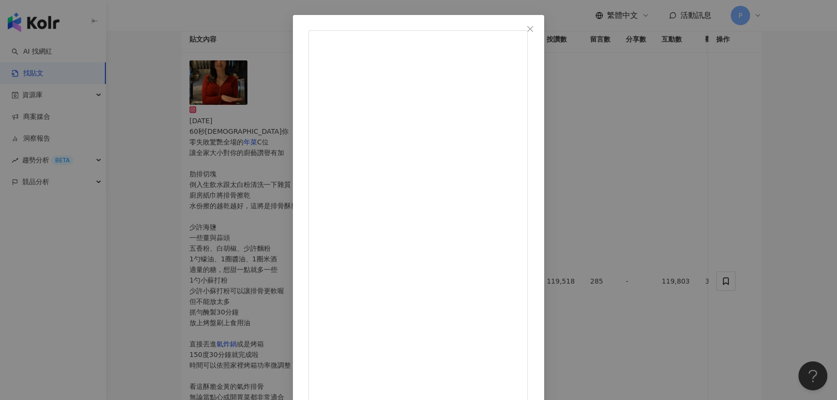
click at [674, 277] on div "[PERSON_NAME] [DATE] 1.4萬 142 59.5萬 查看原始貼文" at bounding box center [418, 200] width 837 height 400
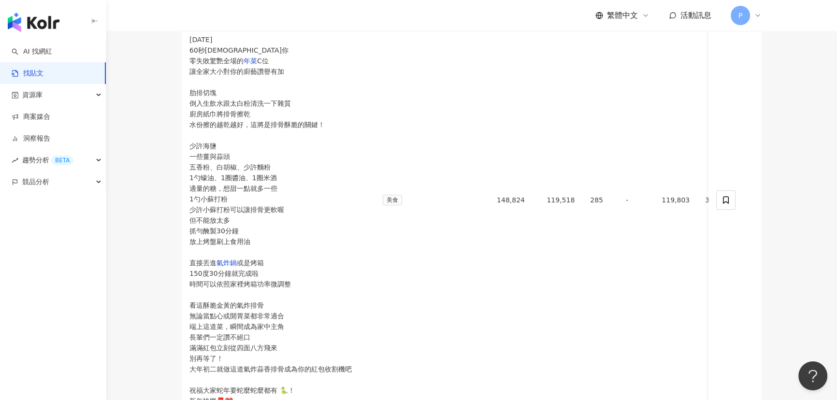
scroll to position [219, 0]
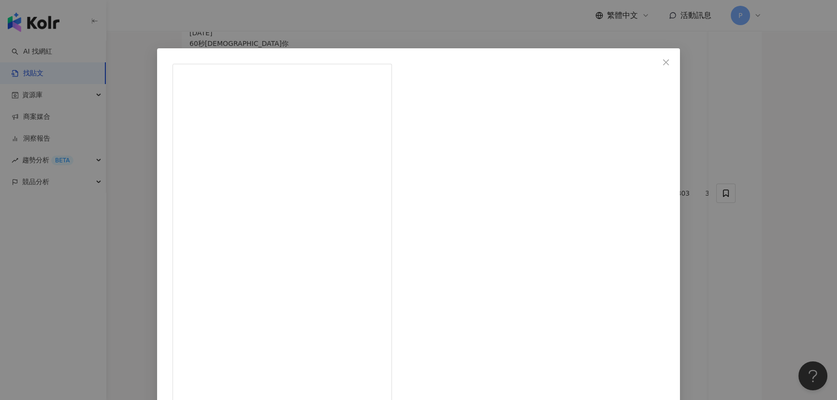
scroll to position [145, 0]
click at [674, 199] on div "小[PERSON_NAME] [DATE] 3,737 38 42萬 查看原始貼文" at bounding box center [418, 200] width 837 height 400
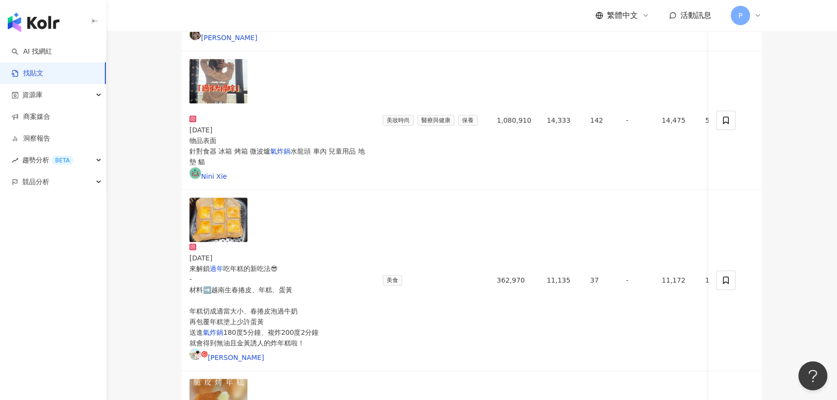
scroll to position [702, 0]
